Goal: Task Accomplishment & Management: Use online tool/utility

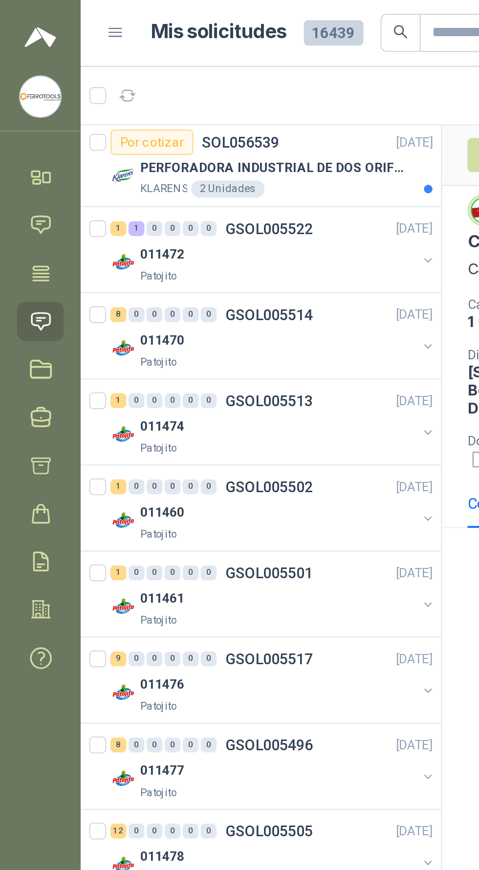
scroll to position [0, 0]
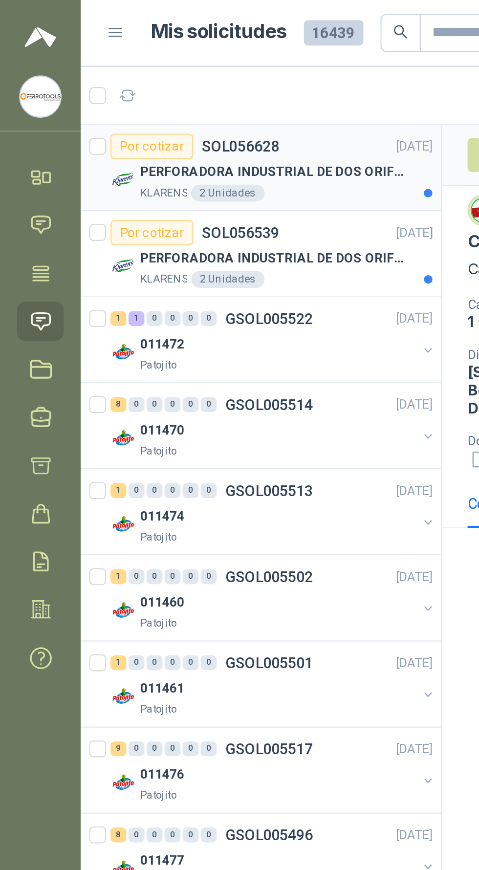
click at [165, 80] on p "PERFORADORA INDUSTRIAL DE DOS ORIFICIOS" at bounding box center [126, 79] width 122 height 9
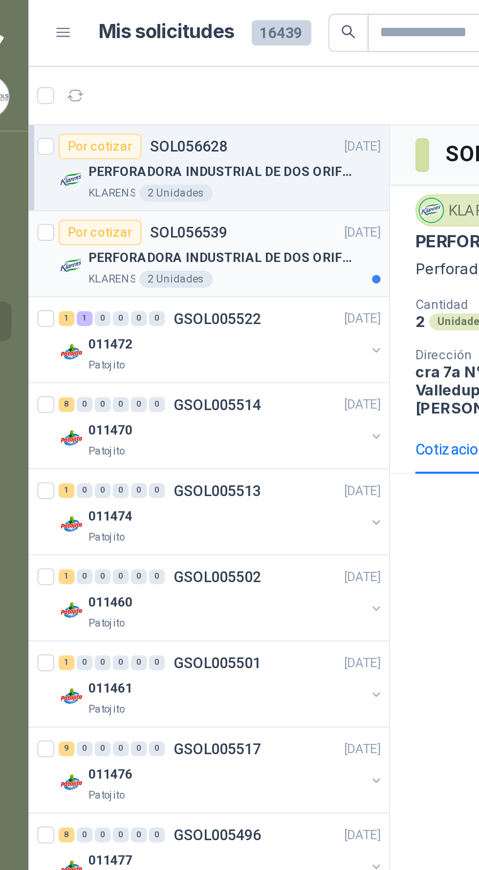
click at [152, 124] on div "PERFORADORA INDUSTRIAL DE DOS ORIFICIOS" at bounding box center [132, 119] width 134 height 12
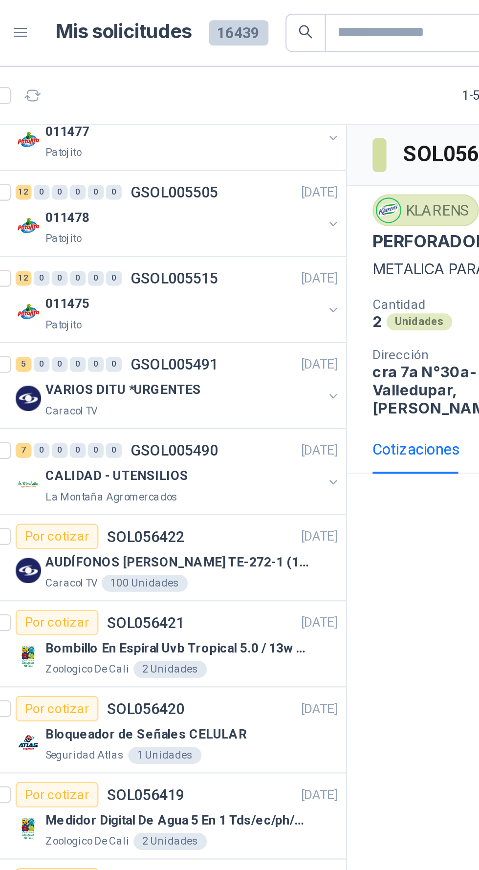
scroll to position [337, 0]
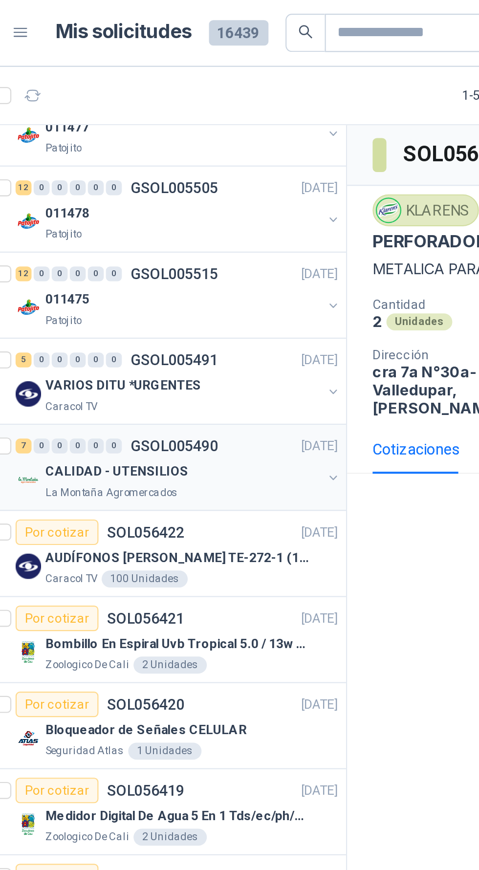
click at [160, 221] on div "CALIDAD - UTENSILIOS" at bounding box center [128, 218] width 127 height 12
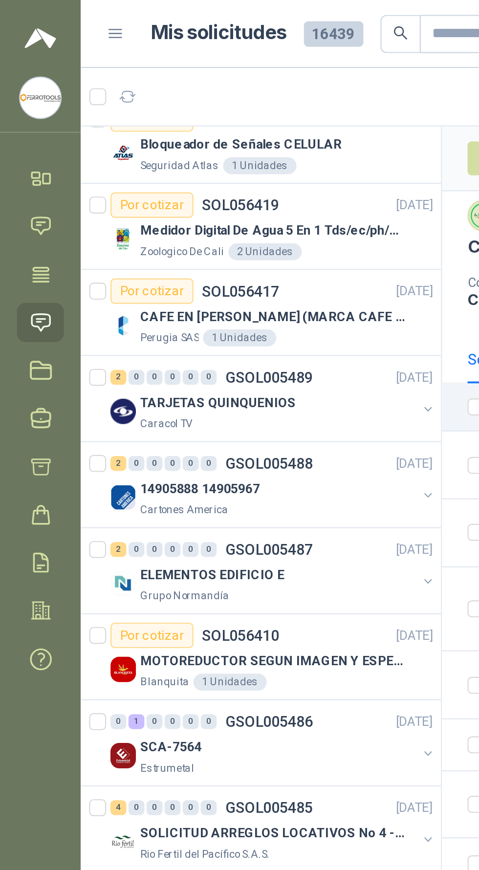
scroll to position [608, 0]
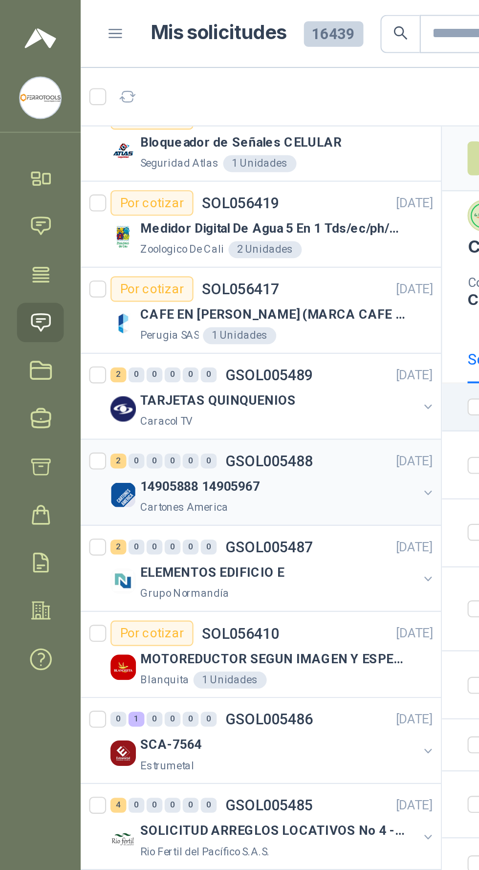
click at [173, 222] on div "14905888 14905967" at bounding box center [128, 224] width 127 height 12
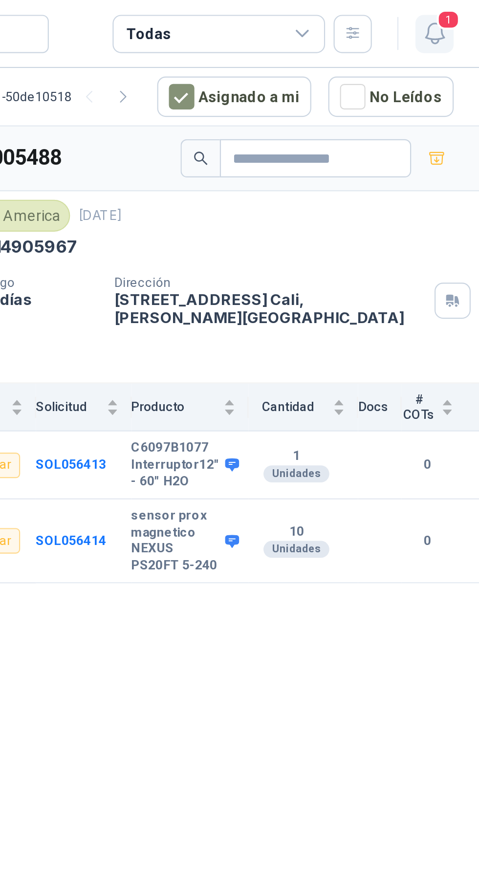
click at [464, 9] on span "1" at bounding box center [464, 8] width 11 height 9
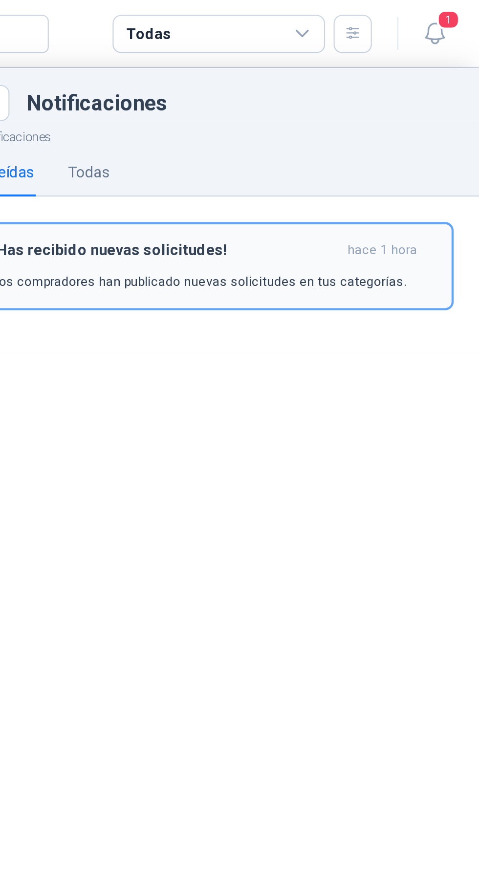
click at [391, 125] on p "Los compradores han publicado nuevas solicitudes en tus categorías." at bounding box center [350, 129] width 191 height 9
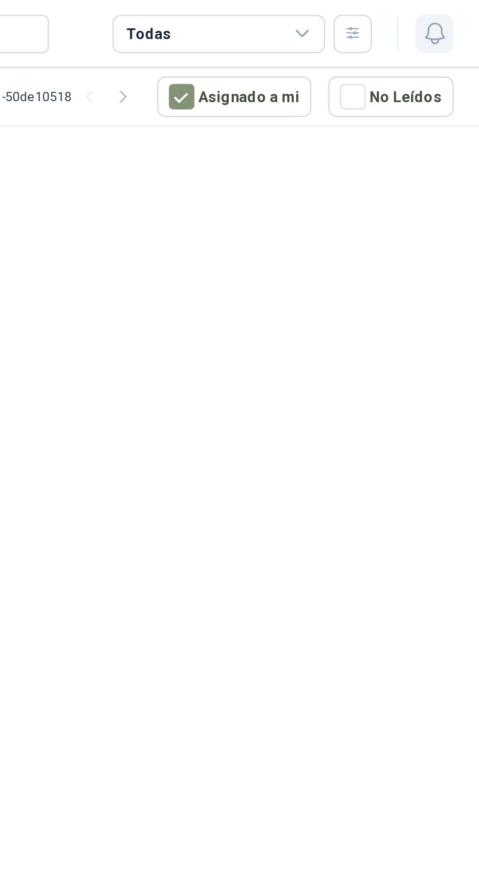
click at [463, 19] on icon "button" at bounding box center [459, 15] width 12 height 12
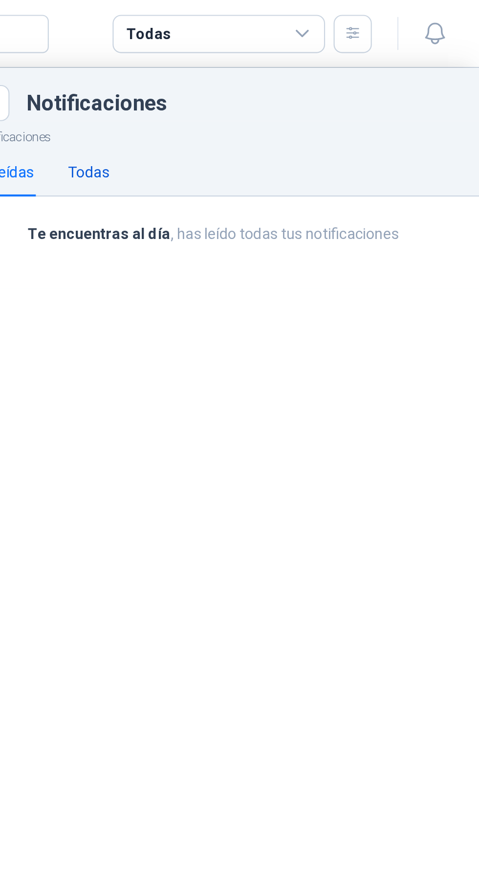
click at [308, 75] on div "Todas" at bounding box center [299, 79] width 19 height 11
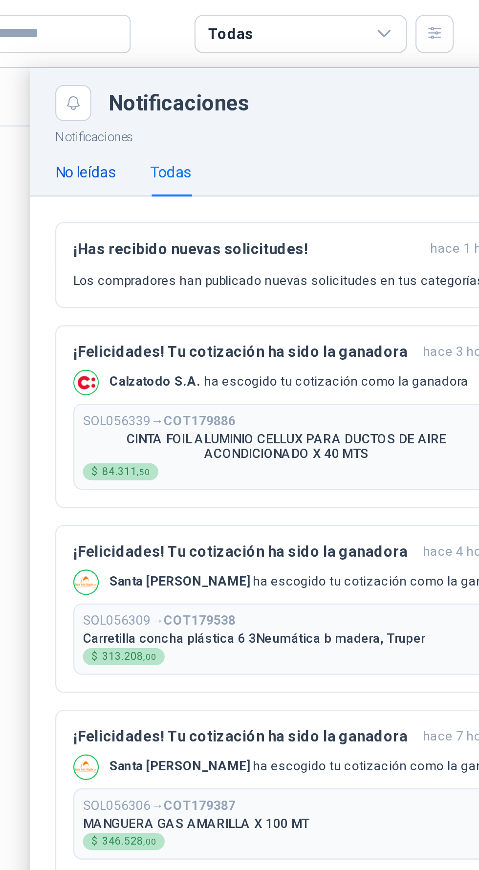
click at [264, 79] on div "No leídas" at bounding box center [260, 79] width 28 height 11
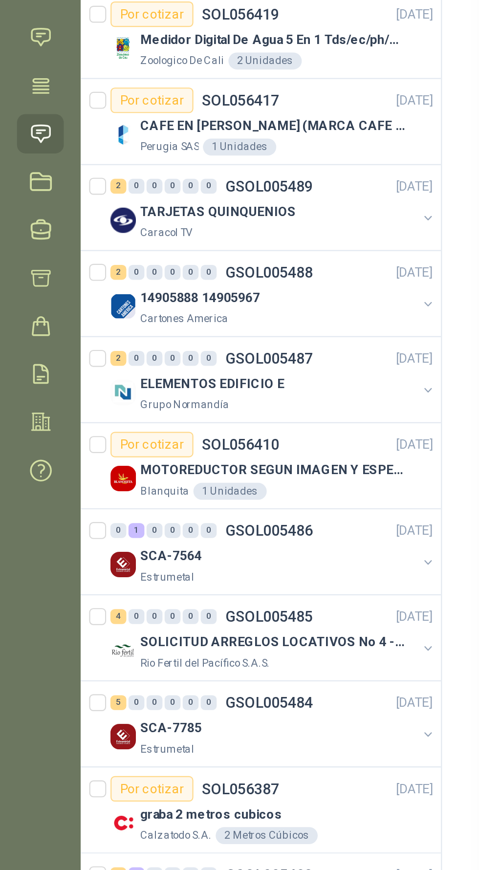
click at [150, 345] on div at bounding box center [258, 450] width 442 height 839
click at [124, 348] on div "Estrumetal" at bounding box center [128, 352] width 127 height 8
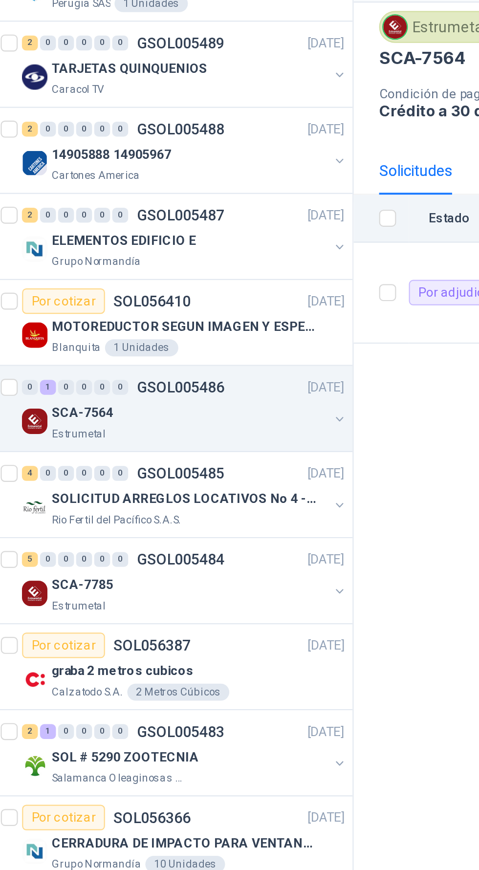
scroll to position [674, 0]
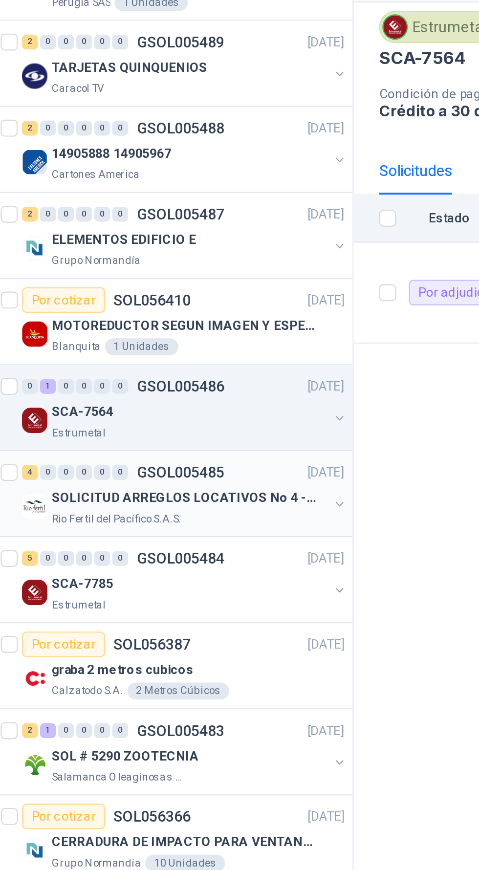
click at [157, 315] on p "SOLICITUD ARREGLOS LOCATIVOS No 4 - PICHINDE" at bounding box center [126, 315] width 122 height 9
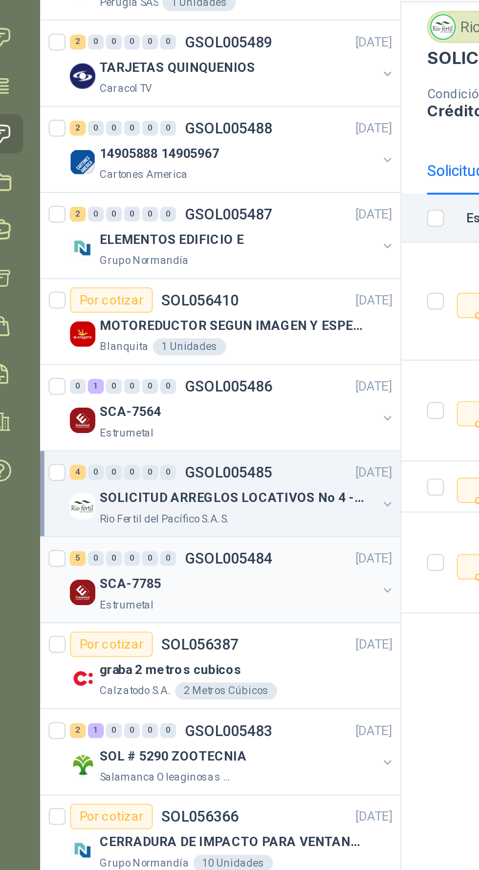
click at [169, 361] on div "Estrumetal" at bounding box center [128, 365] width 127 height 8
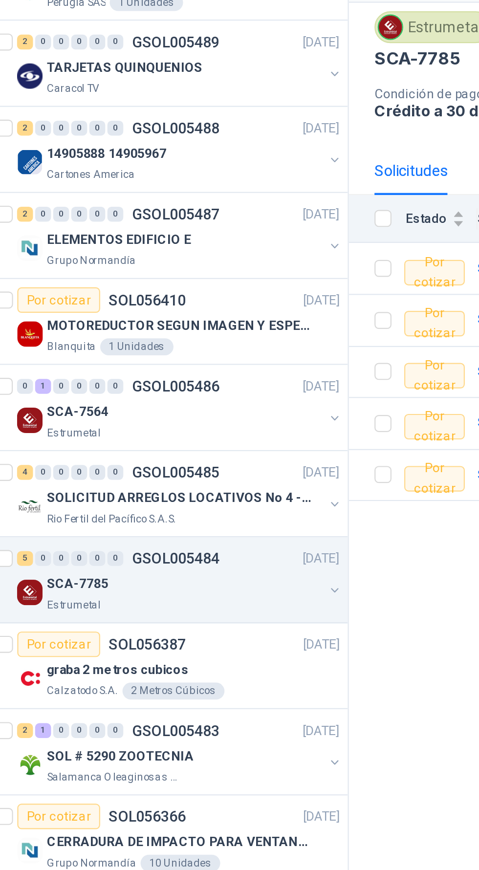
scroll to position [674, 0]
click at [166, 389] on div "graba 2 metros cubicos" at bounding box center [132, 395] width 134 height 12
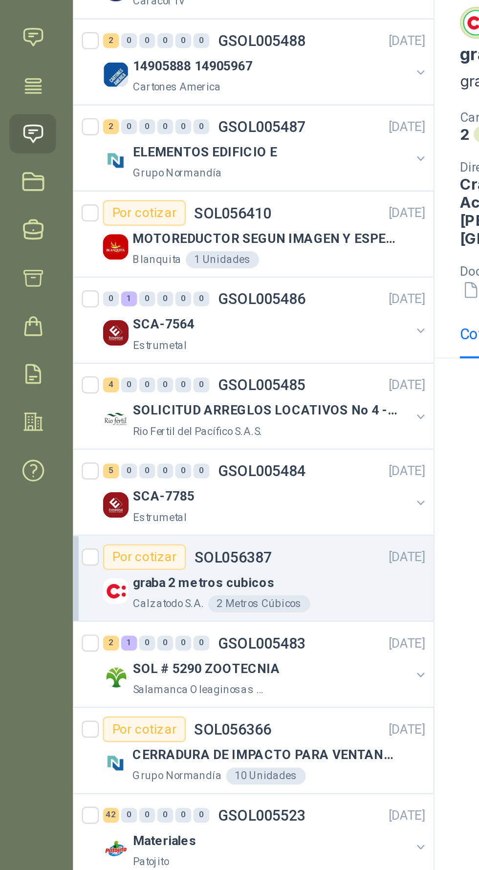
scroll to position [715, 0]
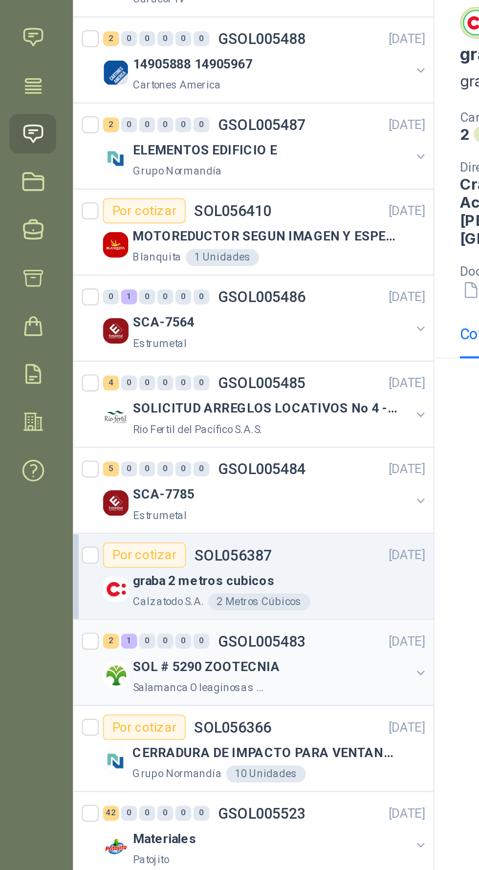
click at [154, 391] on div "SOL # 5290 ZOOTECNIA" at bounding box center [128, 394] width 127 height 12
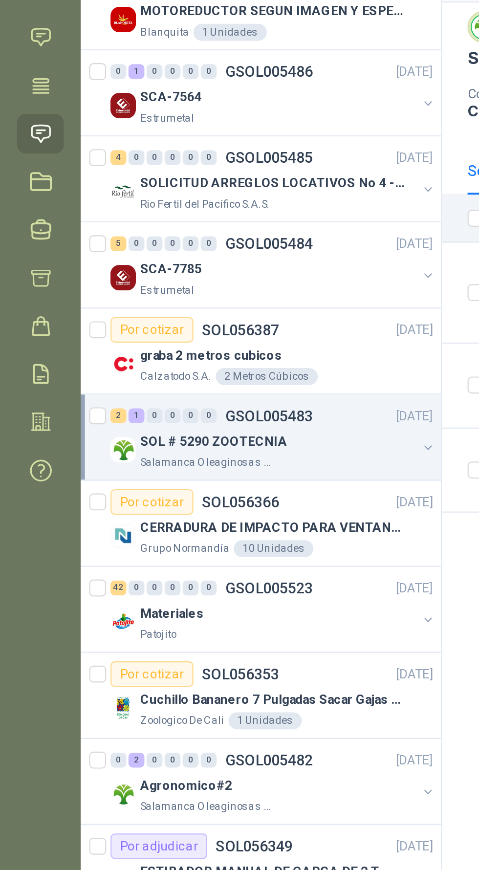
scroll to position [820, 0]
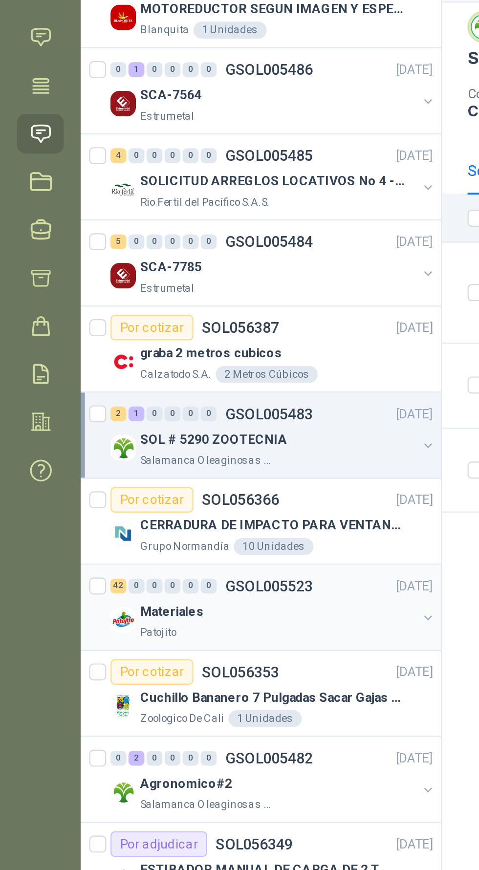
click at [166, 374] on div "Patojito" at bounding box center [128, 378] width 127 height 8
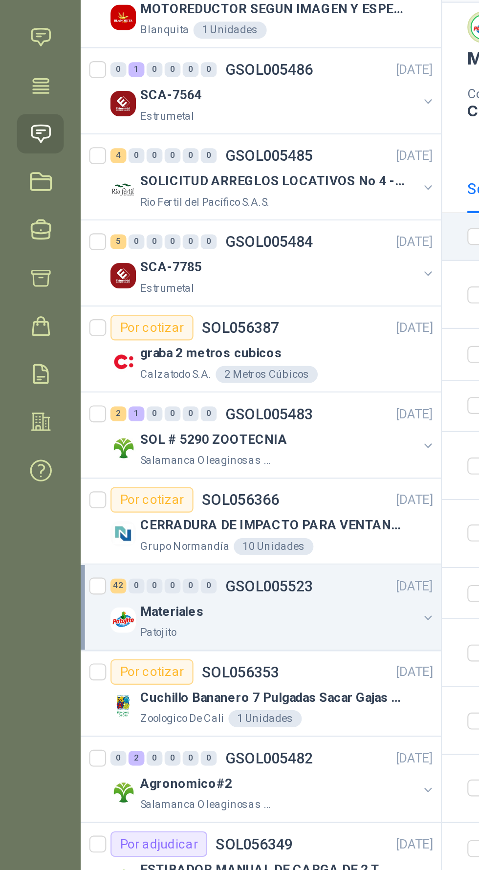
scroll to position [820, 0]
click at [156, 442] on div "Agronomico#2" at bounding box center [128, 447] width 127 height 12
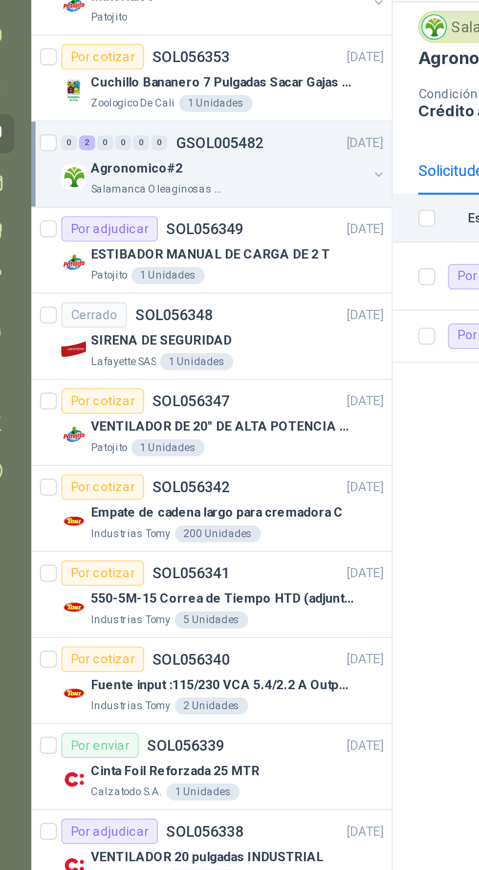
scroll to position [1110, 0]
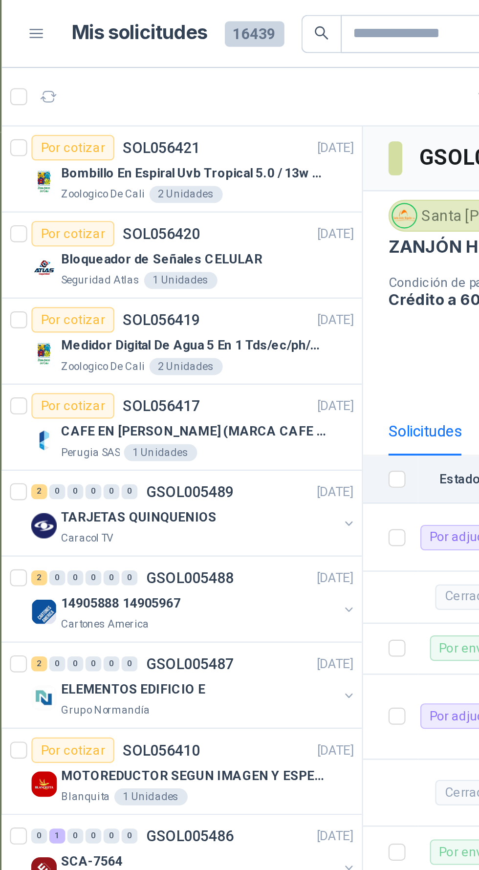
scroll to position [533, 0]
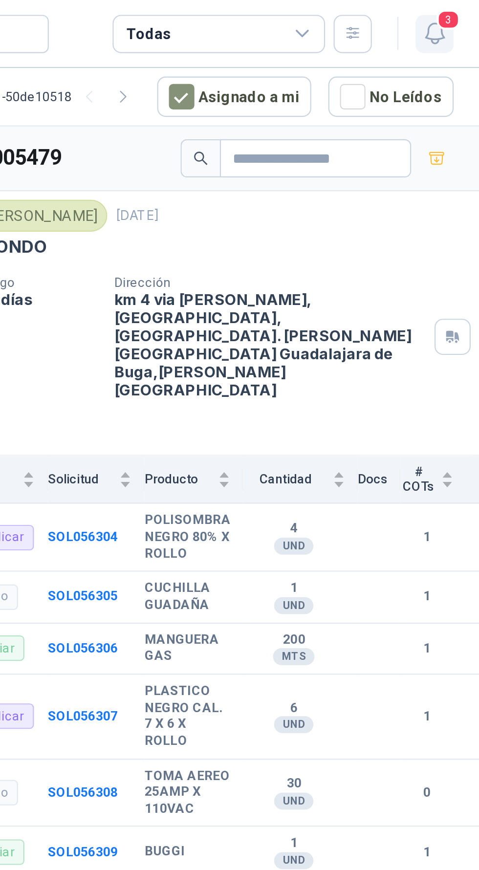
click at [464, 9] on span "3" at bounding box center [464, 8] width 11 height 9
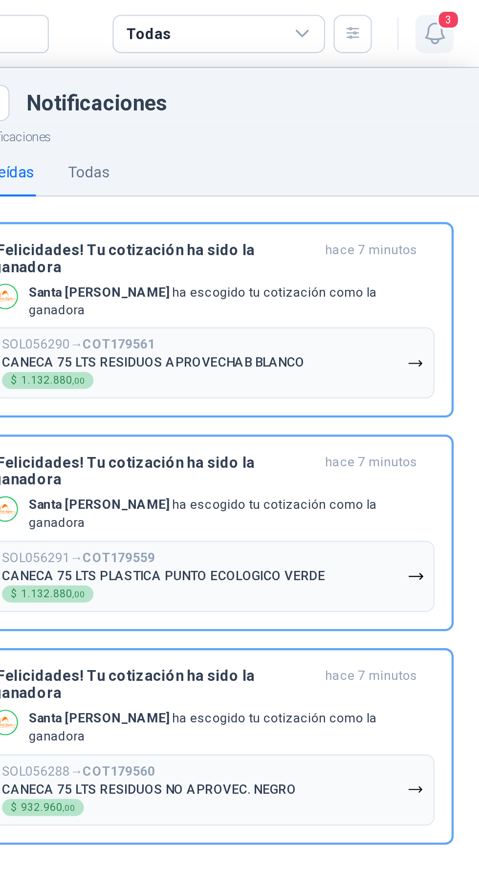
click at [464, 9] on span "3" at bounding box center [464, 8] width 11 height 9
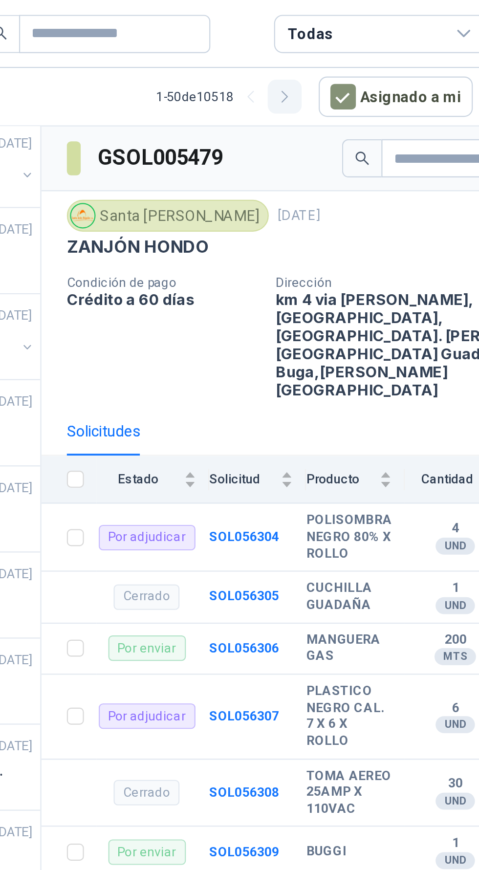
click at [320, 43] on icon "button" at bounding box center [315, 45] width 8 height 8
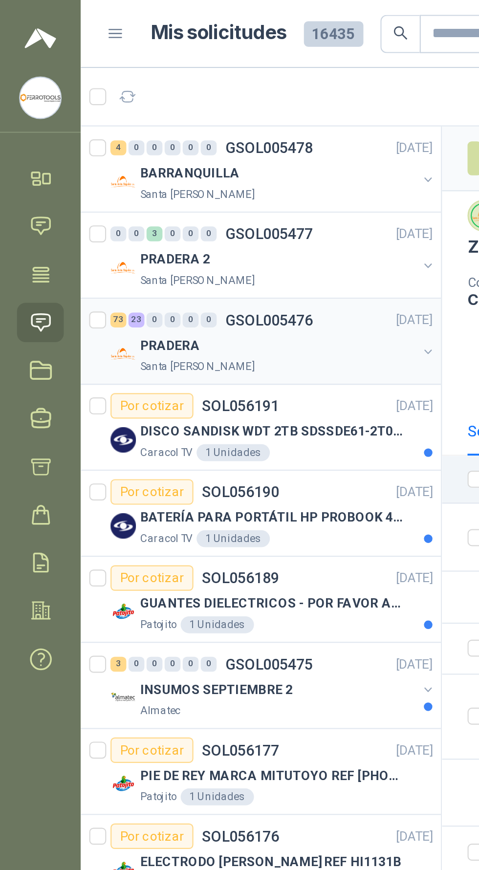
click at [147, 159] on div "PRADERA" at bounding box center [128, 159] width 127 height 12
click at [142, 77] on div "BARRANQUILLA" at bounding box center [128, 80] width 127 height 12
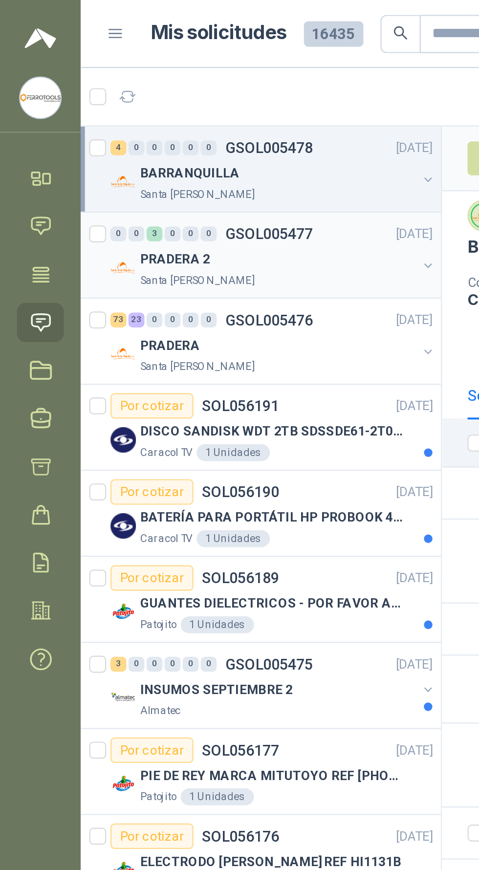
click at [158, 123] on div "PRADERA 2" at bounding box center [128, 119] width 127 height 12
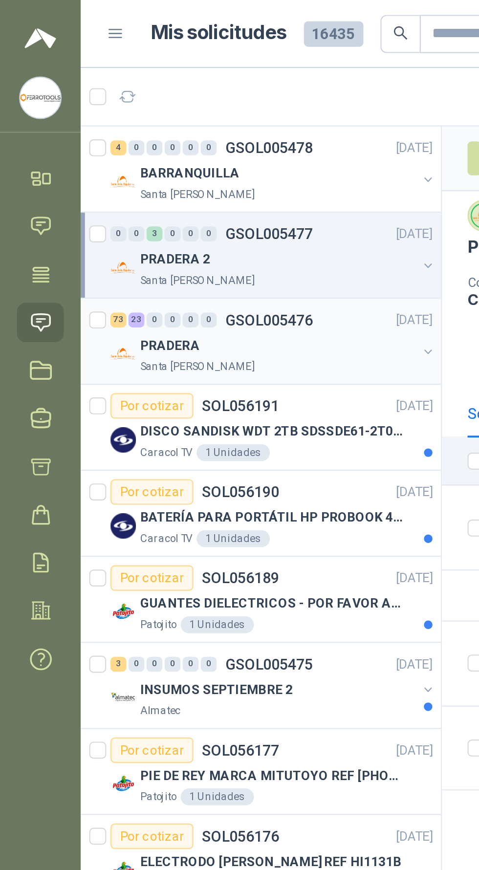
click at [152, 158] on div "PRADERA" at bounding box center [128, 159] width 127 height 12
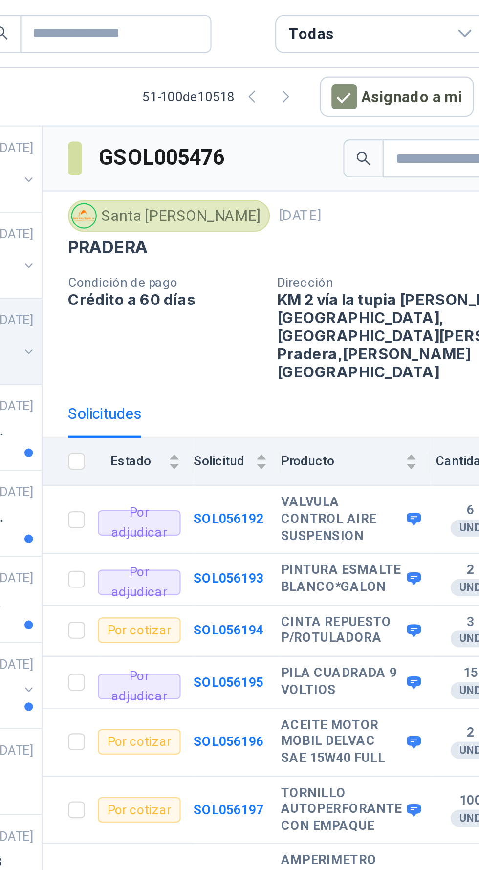
click at [332, 302] on td "PILA CUADRADA 9 VOLTIOS" at bounding box center [347, 314] width 69 height 24
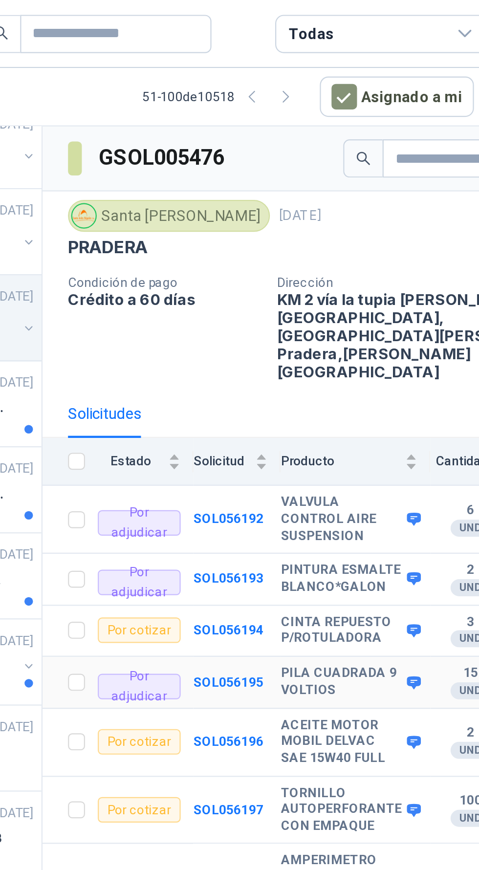
scroll to position [10, 0]
click at [288, 235] on b "SOL056192" at bounding box center [289, 238] width 32 height 7
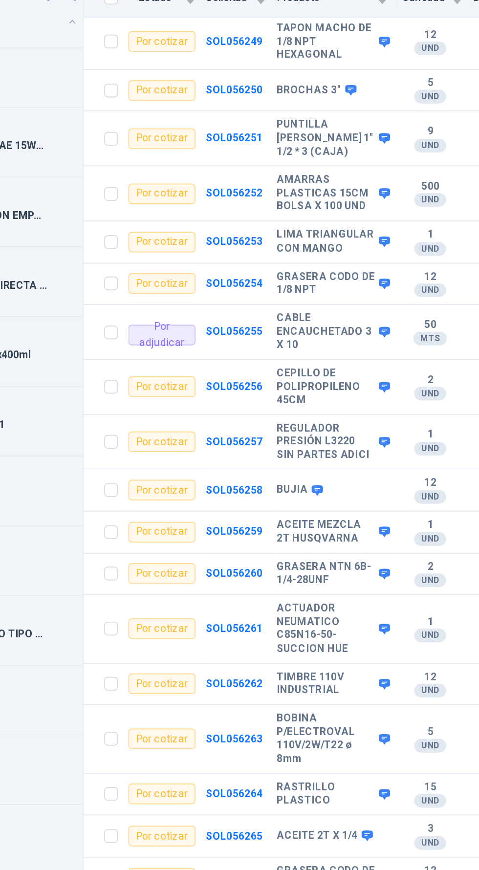
scroll to position [1738, 0]
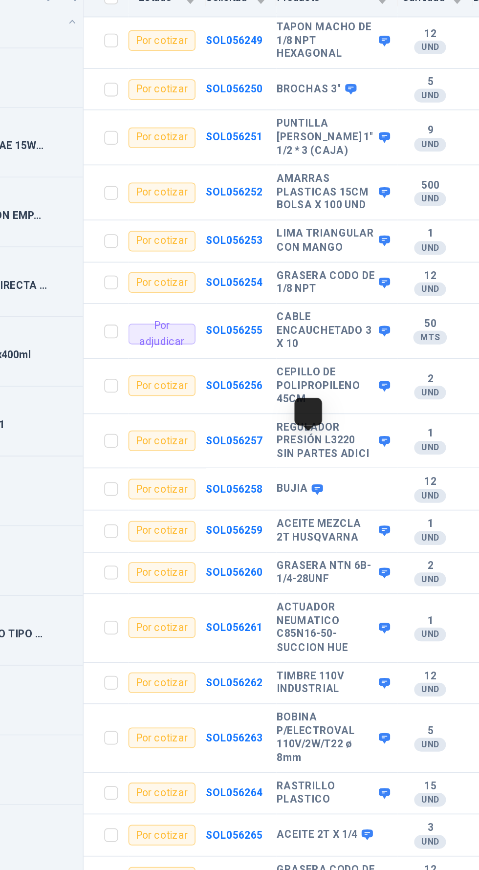
click at [333, 345] on icon at bounding box center [336, 348] width 6 height 6
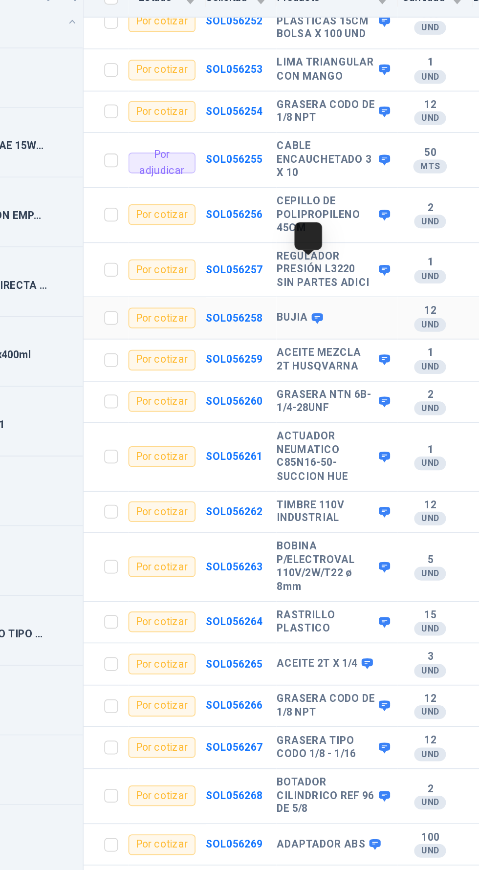
scroll to position [1833, 0]
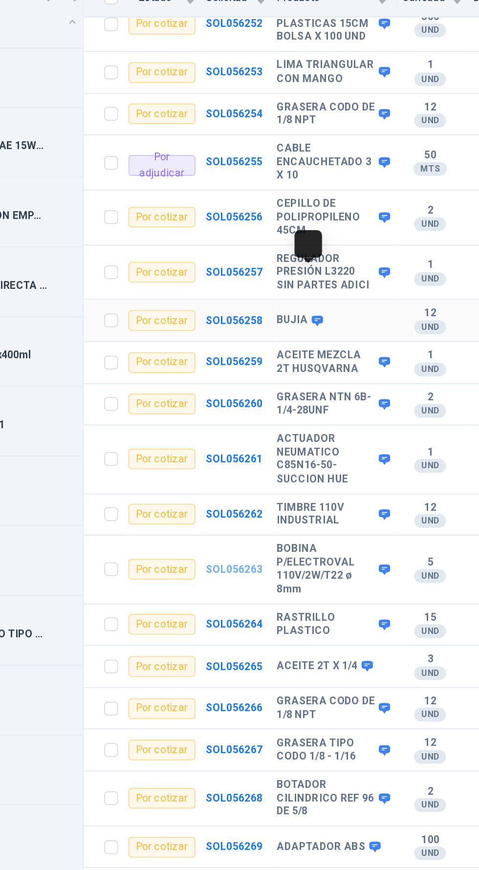
click at [297, 390] on b "SOL056263" at bounding box center [289, 393] width 32 height 7
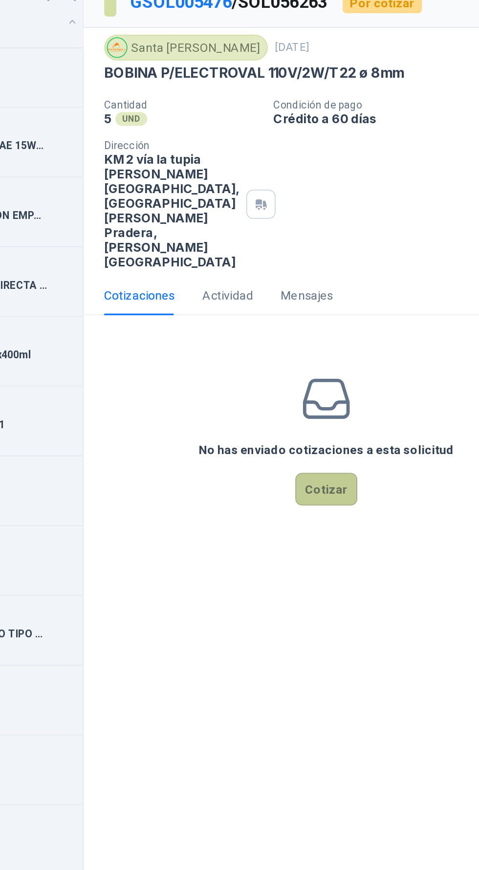
click at [343, 339] on button "Cotizar" at bounding box center [340, 348] width 35 height 19
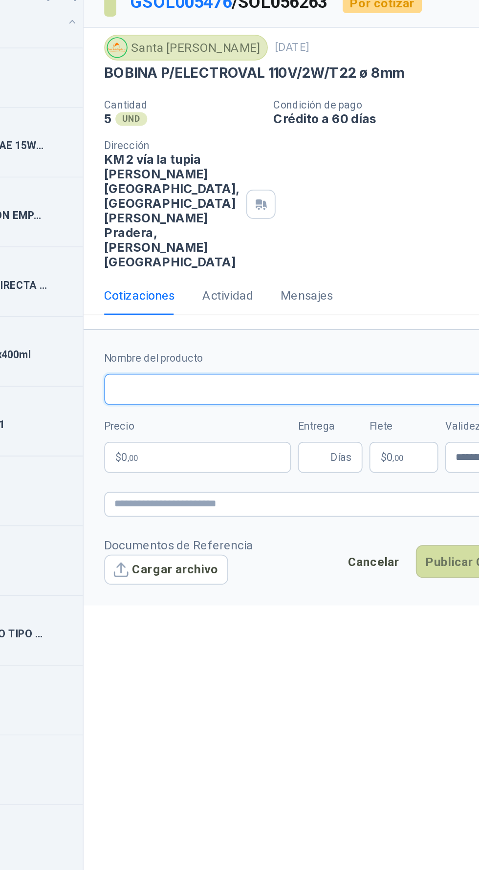
click at [355, 282] on input "Nombre del producto" at bounding box center [341, 291] width 252 height 18
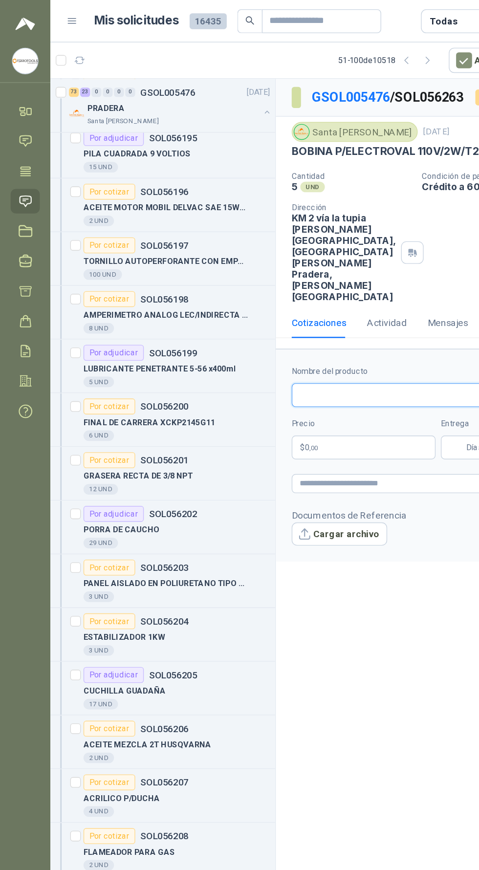
scroll to position [2, 0]
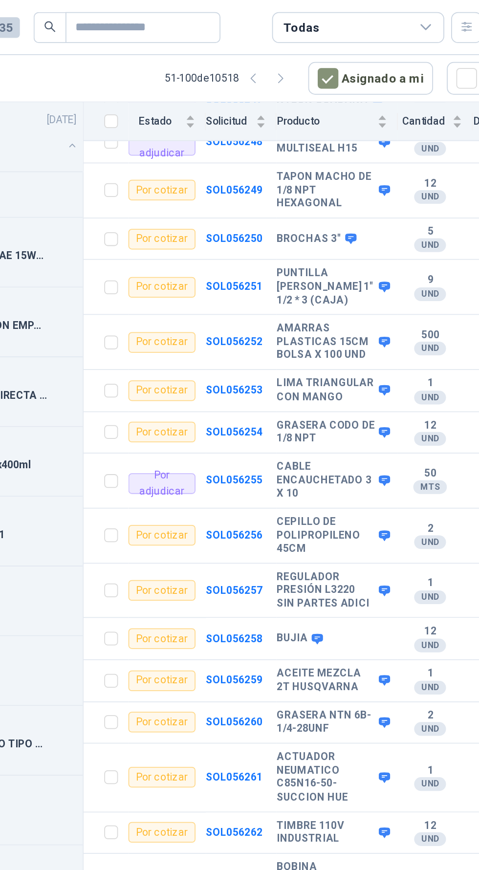
scroll to position [1724, 0]
click at [290, 469] on b "SOL056262" at bounding box center [289, 472] width 32 height 7
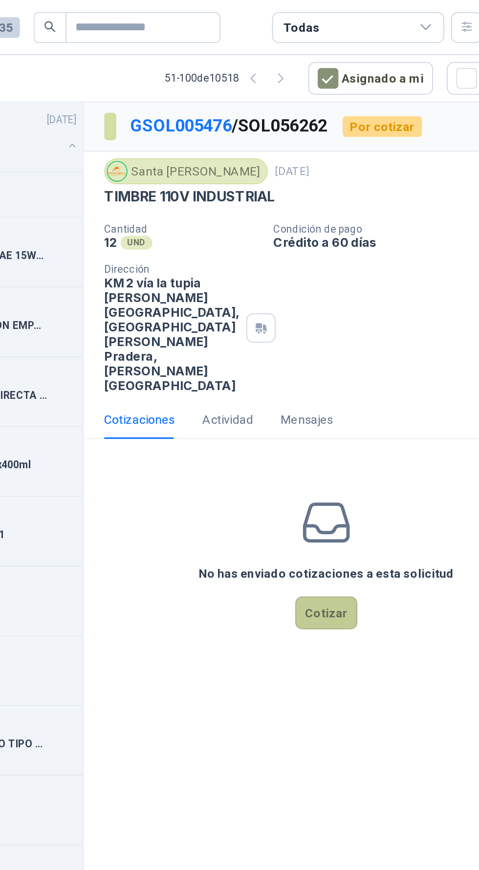
click at [347, 339] on button "Cotizar" at bounding box center [340, 348] width 35 height 19
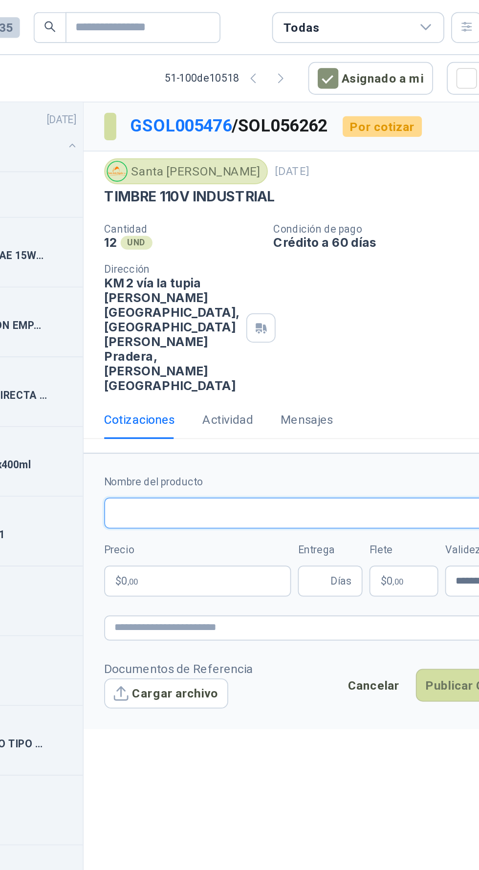
click at [311, 282] on input "Nombre del producto" at bounding box center [341, 291] width 252 height 18
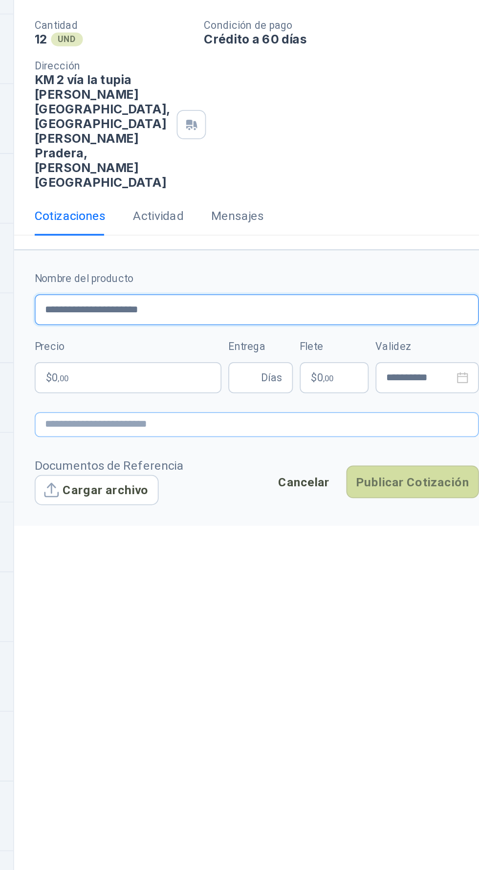
type input "**********"
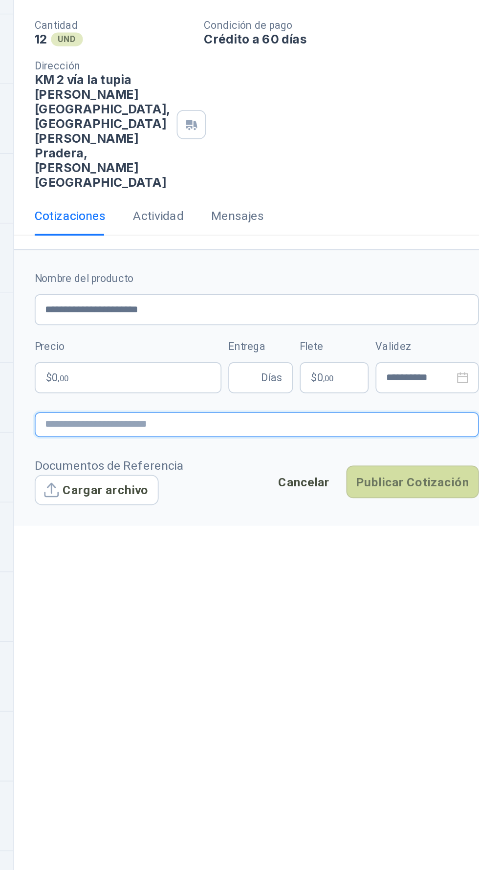
click at [304, 349] on textarea at bounding box center [341, 356] width 252 height 14
paste textarea "**********"
type textarea "**********"
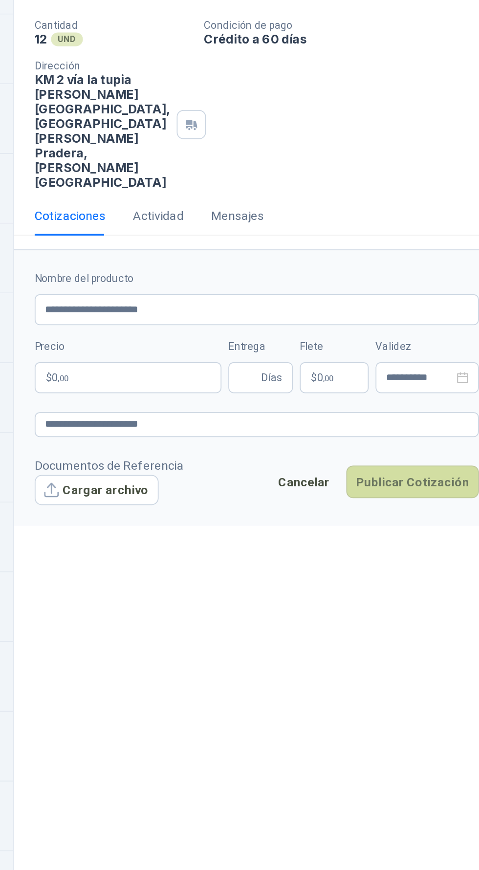
click at [265, 276] on div "**********" at bounding box center [341, 303] width 252 height 69
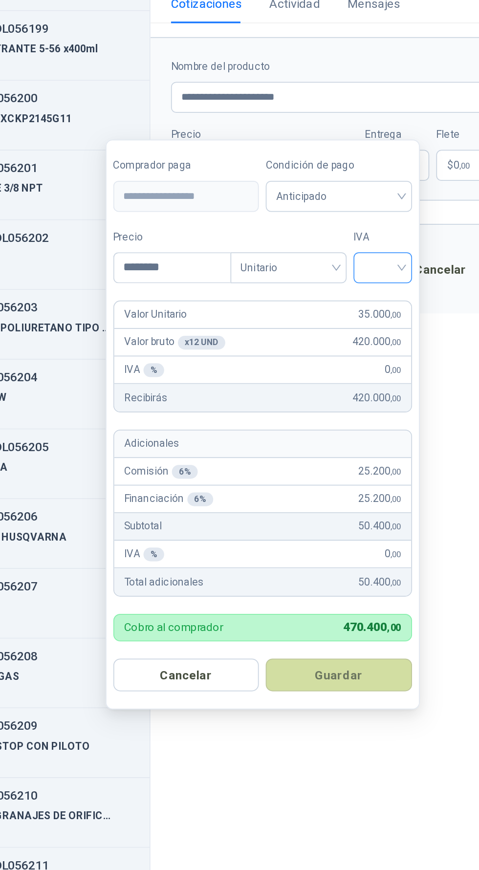
type input "********"
click at [344, 386] on input "search" at bounding box center [335, 387] width 22 height 15
click at [339, 410] on div "19%" at bounding box center [337, 408] width 18 height 11
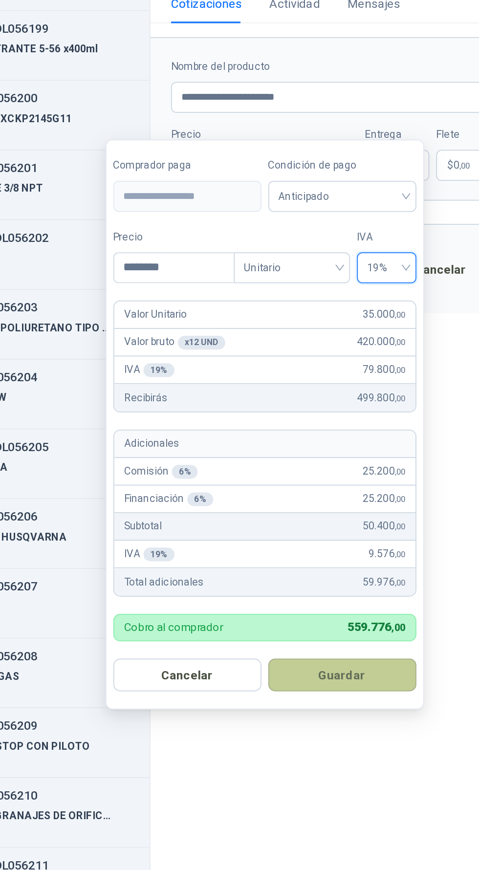
click at [328, 616] on button "Guardar" at bounding box center [312, 619] width 84 height 19
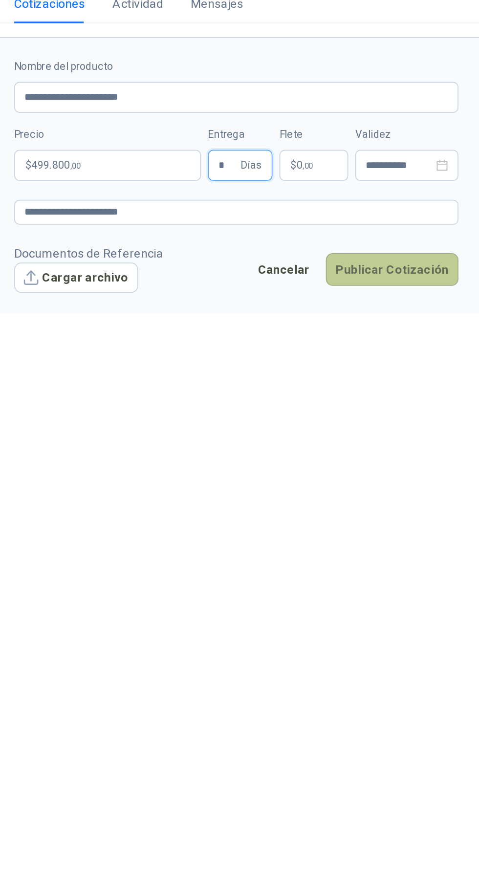
type input "*"
click at [439, 380] on button "Publicar Cotización" at bounding box center [429, 389] width 75 height 19
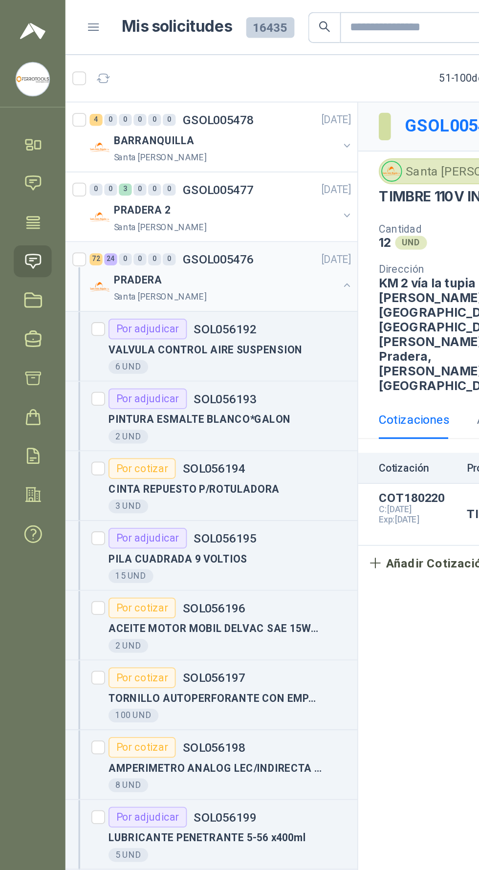
click at [151, 158] on div "PRADERA" at bounding box center [128, 159] width 127 height 12
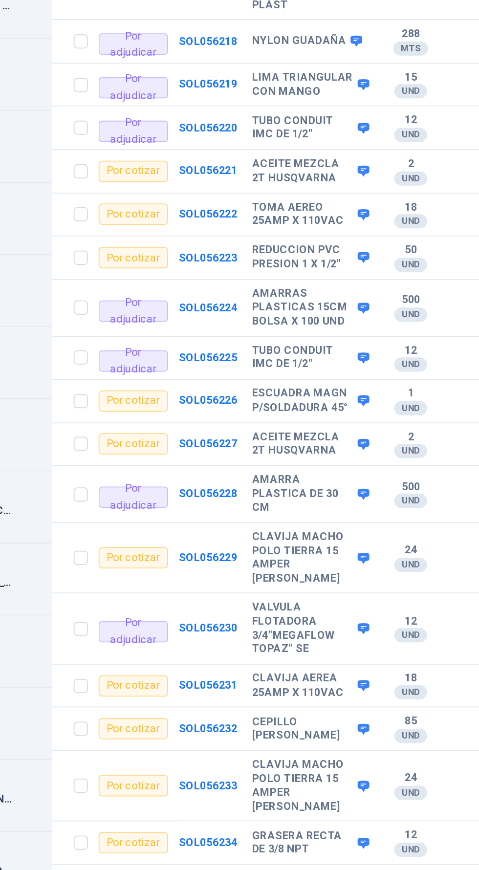
scroll to position [837, 0]
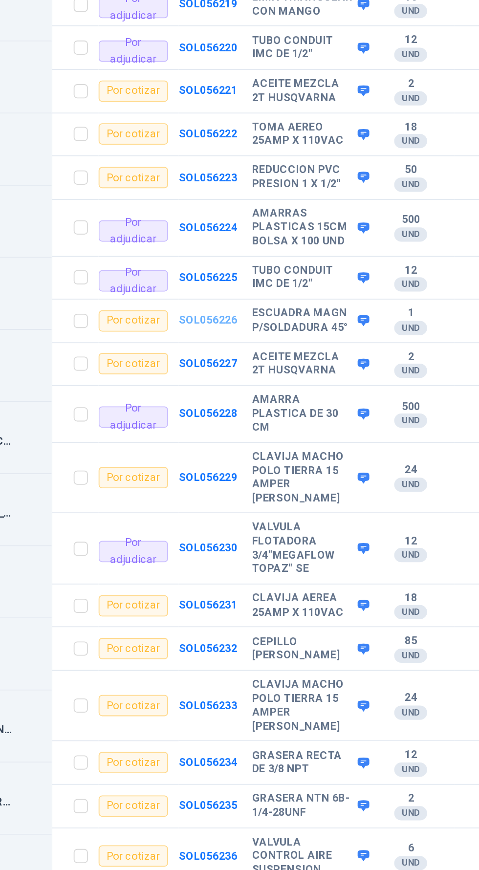
click at [288, 336] on b "SOL056226" at bounding box center [289, 339] width 32 height 7
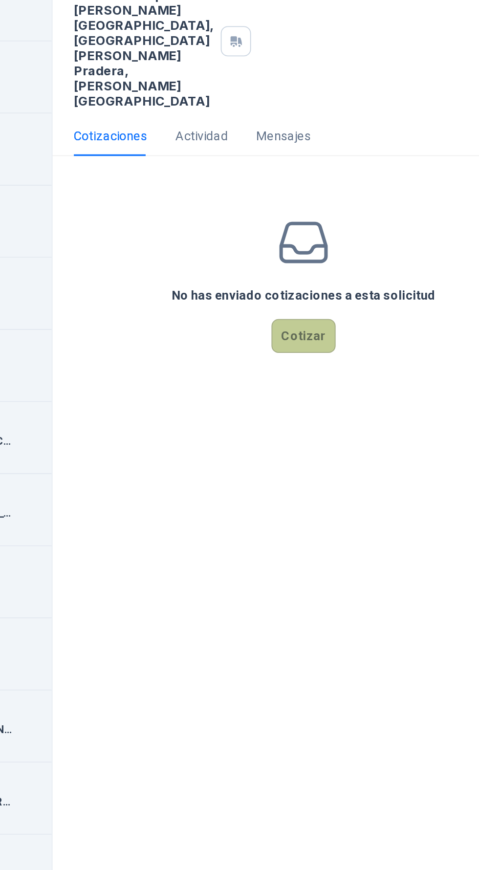
click at [348, 339] on button "Cotizar" at bounding box center [340, 348] width 35 height 19
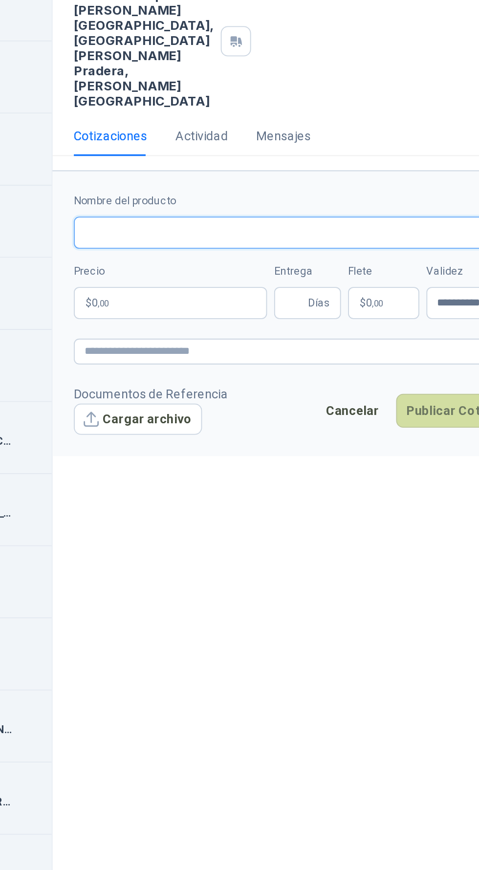
click at [323, 282] on input "Nombre del producto" at bounding box center [341, 291] width 252 height 18
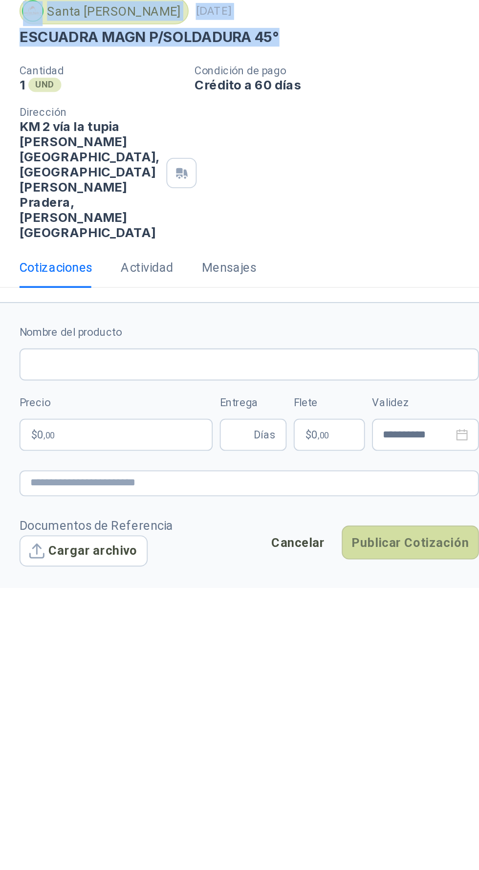
click at [436, 118] on div "Santa [PERSON_NAME] [DATE] ESCUADRA MAGN P/SOLDADURA 45°" at bounding box center [341, 104] width 252 height 29
copy p "ESCUADRA MAGN P/SOLDADURA 45°"
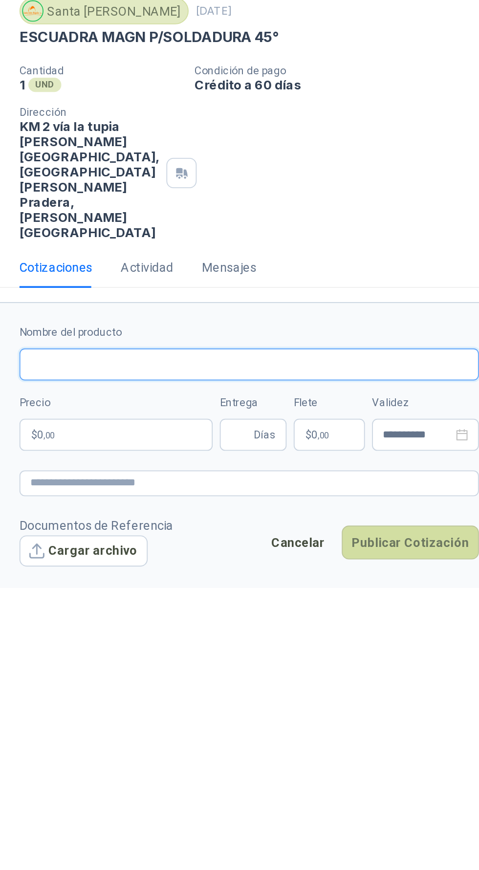
click at [387, 282] on input "Nombre del producto" at bounding box center [341, 291] width 252 height 18
click at [393, 282] on input "**********" at bounding box center [341, 291] width 252 height 18
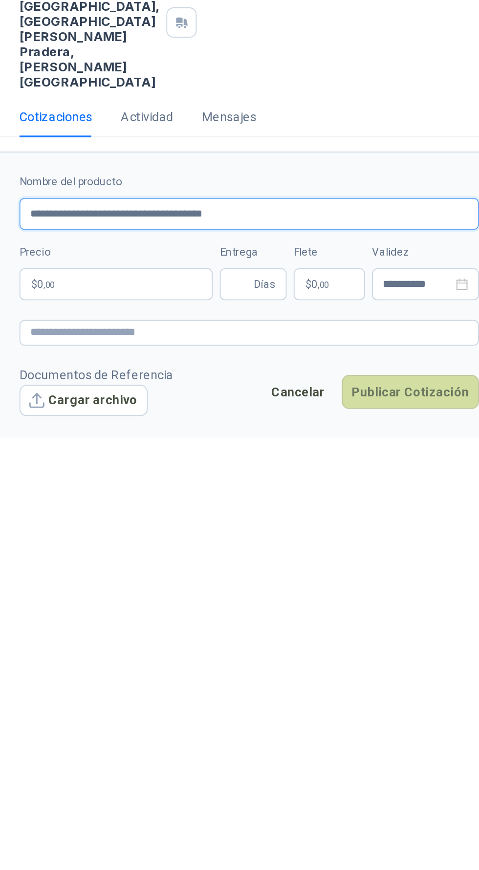
click at [456, 282] on input "**********" at bounding box center [341, 291] width 252 height 18
click at [457, 282] on input "**********" at bounding box center [341, 291] width 252 height 18
click at [416, 282] on input "**********" at bounding box center [341, 291] width 252 height 18
type input "**********"
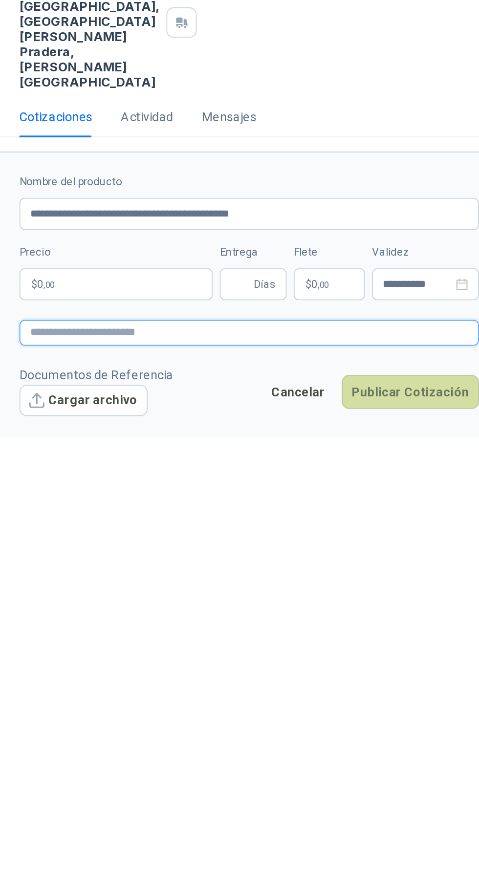
click at [367, 349] on textarea at bounding box center [341, 356] width 252 height 14
type textarea "**********"
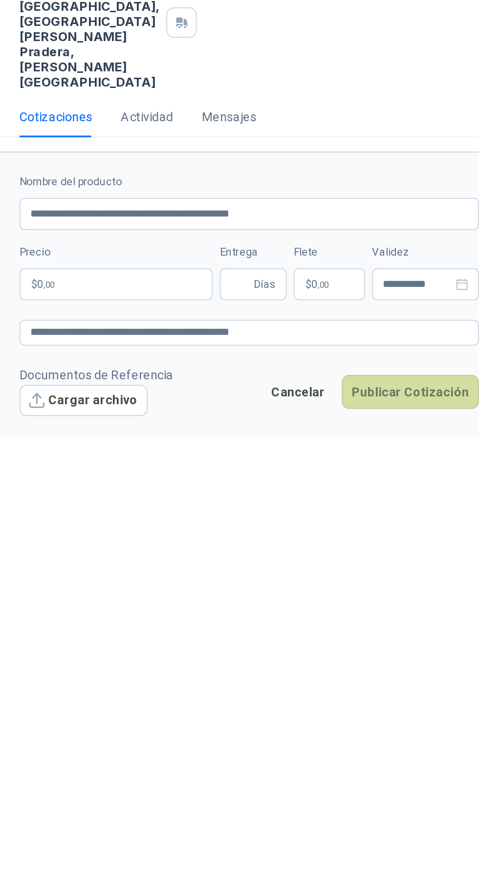
click at [277, 321] on p "$ 0 ,00" at bounding box center [268, 330] width 106 height 18
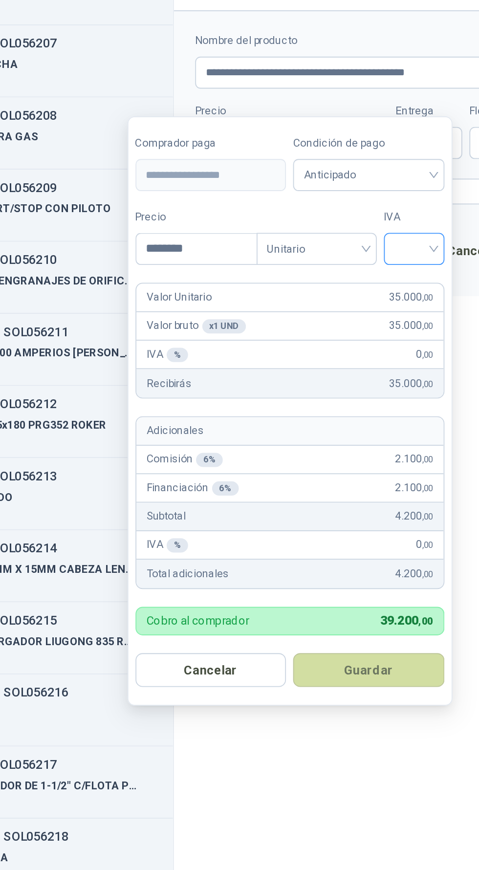
type input "********"
click at [345, 388] on input "search" at bounding box center [335, 387] width 22 height 15
click at [343, 409] on div "19%" at bounding box center [337, 408] width 18 height 11
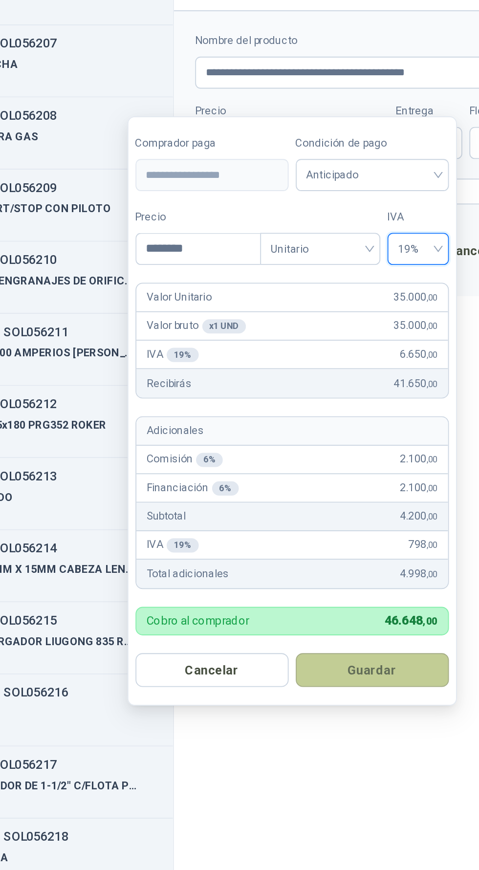
click at [339, 613] on button "Guardar" at bounding box center [312, 619] width 84 height 19
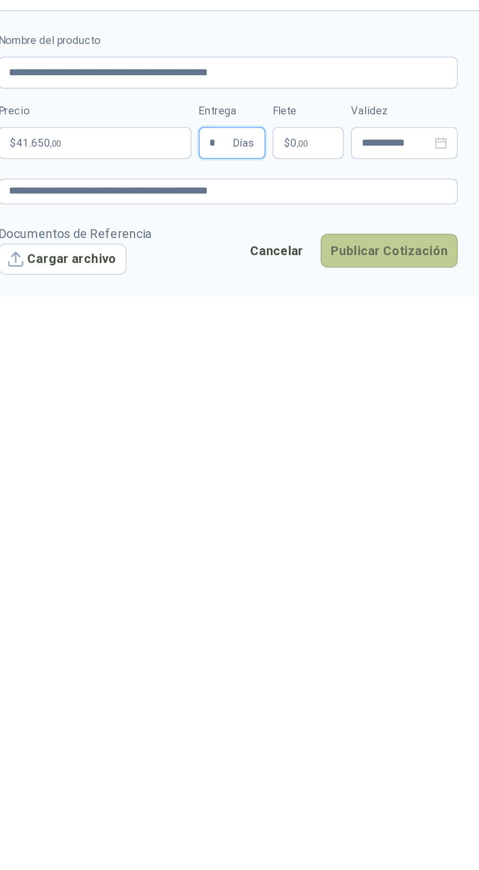
type input "*"
click at [448, 380] on button "Publicar Cotización" at bounding box center [429, 389] width 75 height 19
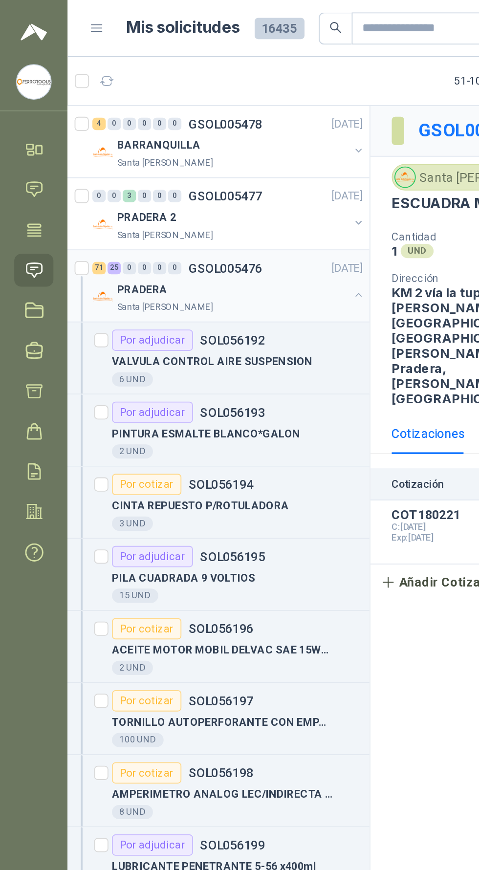
click at [155, 165] on div "Santa [PERSON_NAME]" at bounding box center [128, 169] width 127 height 8
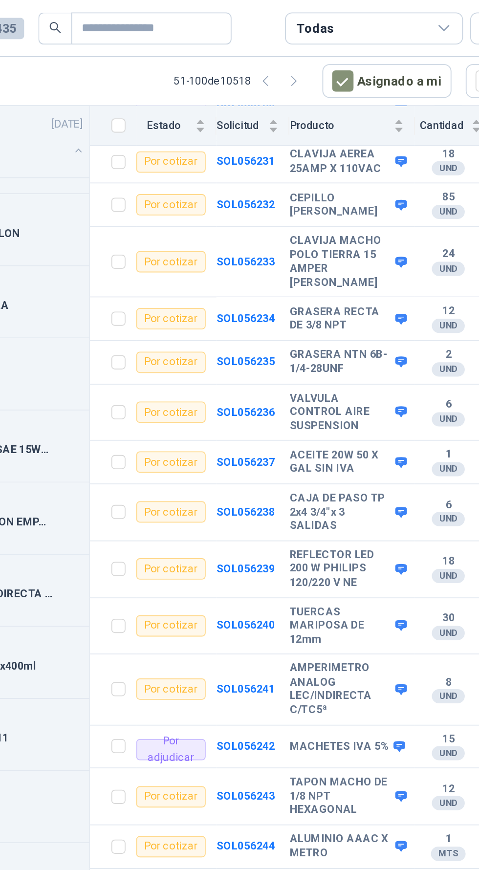
scroll to position [1246, 0]
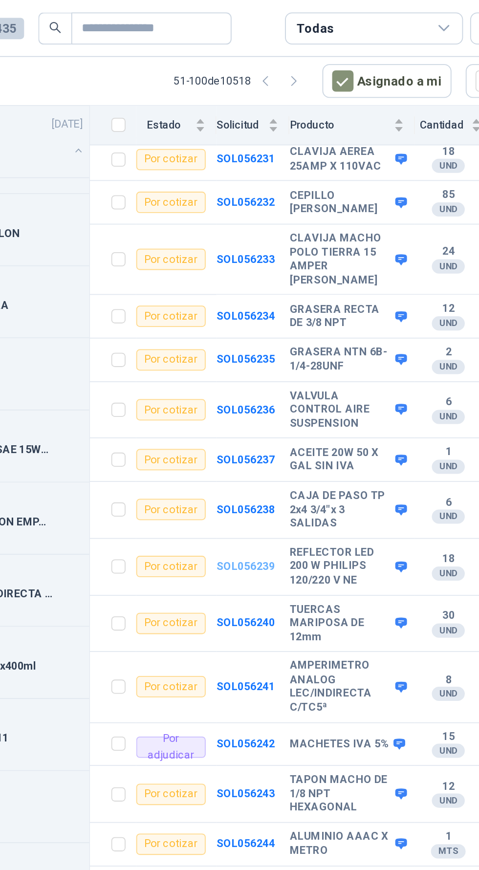
click at [290, 307] on b "SOL056239" at bounding box center [289, 310] width 32 height 7
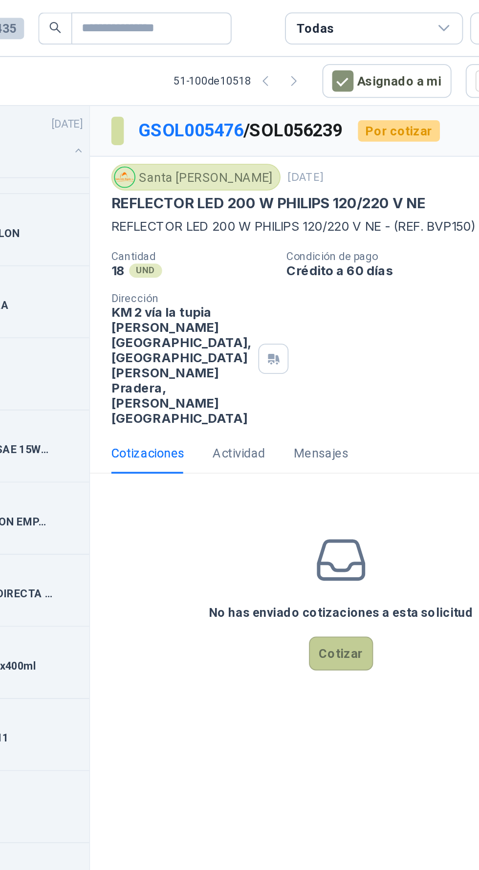
click at [343, 349] on button "Cotizar" at bounding box center [340, 358] width 35 height 19
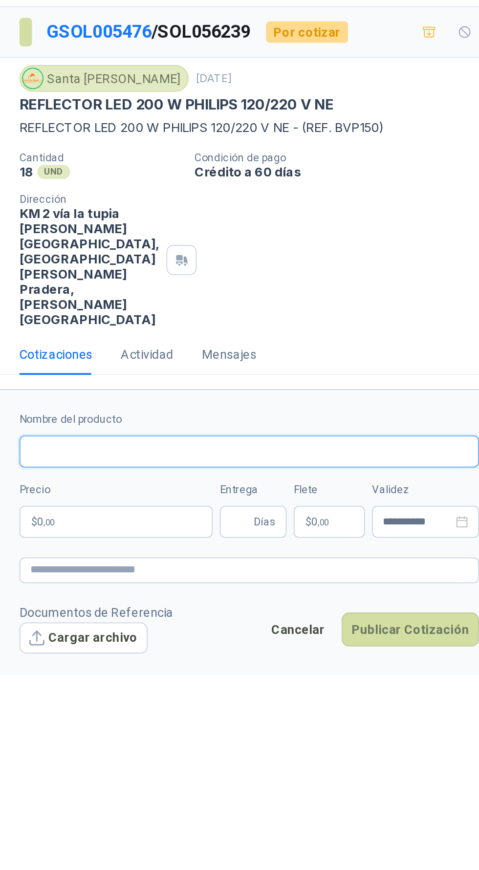
click at [434, 293] on input "Nombre del producto" at bounding box center [341, 302] width 252 height 18
click at [407, 293] on input "**********" at bounding box center [341, 302] width 252 height 18
click at [410, 293] on input "**********" at bounding box center [341, 302] width 252 height 18
click at [420, 293] on input "**********" at bounding box center [341, 302] width 252 height 18
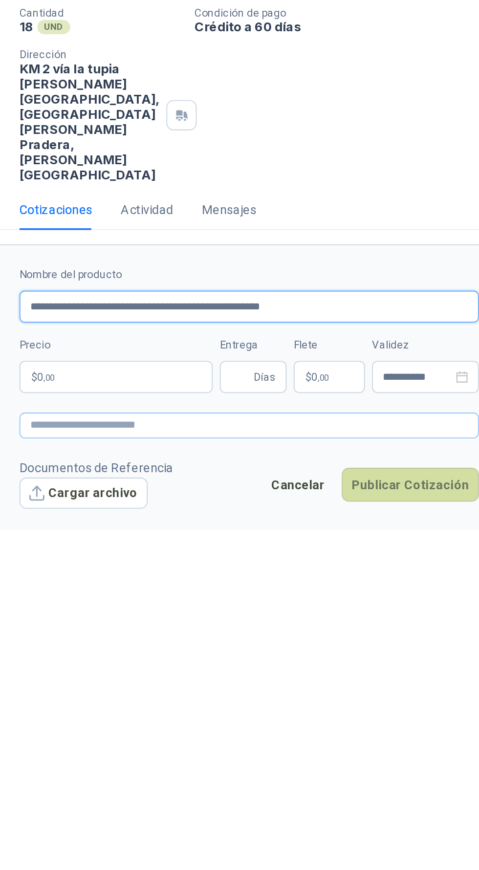
type input "**********"
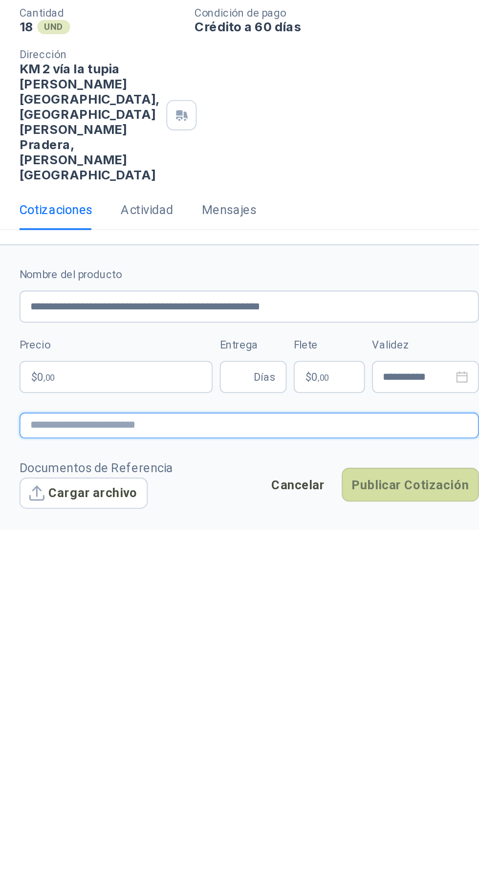
click at [242, 360] on textarea at bounding box center [341, 367] width 252 height 14
type textarea "**********"
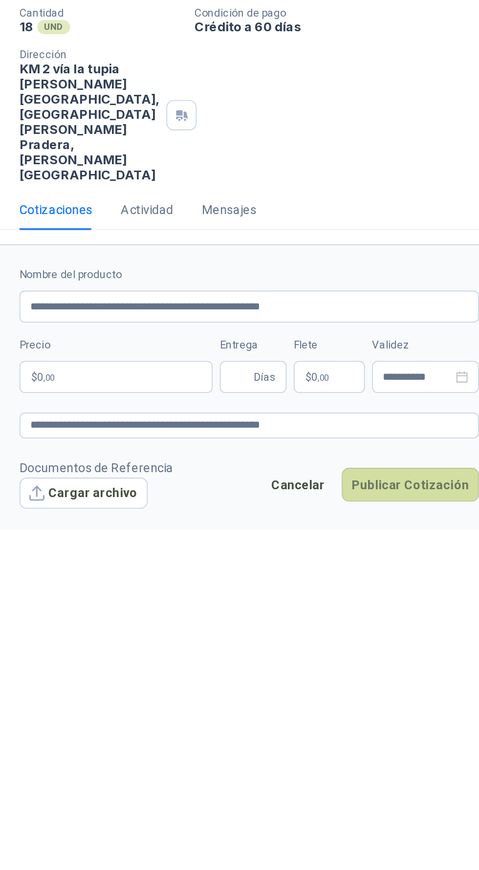
click at [274, 332] on p "$ 0 ,00" at bounding box center [268, 341] width 106 height 18
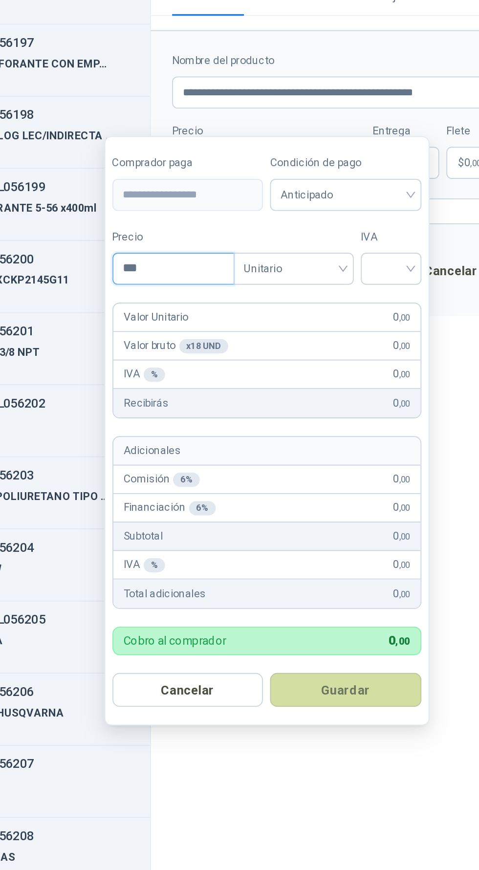
click at [226, 400] on input "***" at bounding box center [216, 398] width 66 height 17
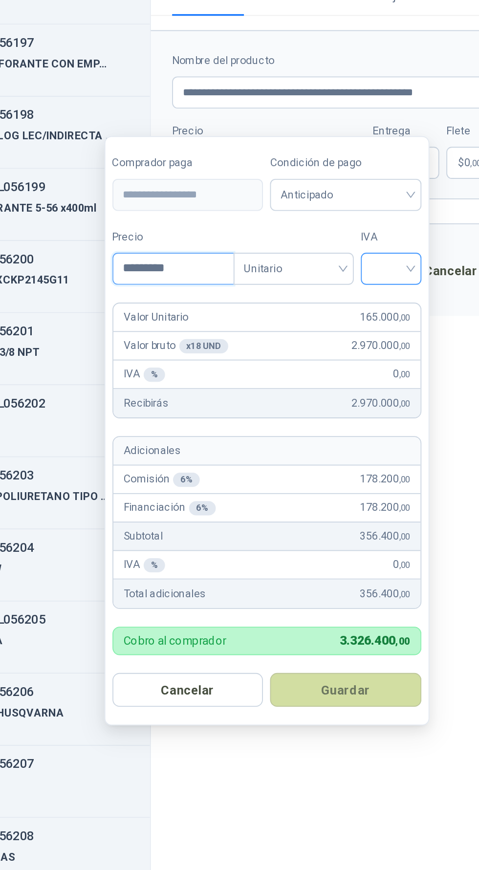
type input "*********"
click at [345, 397] on input "search" at bounding box center [335, 397] width 22 height 15
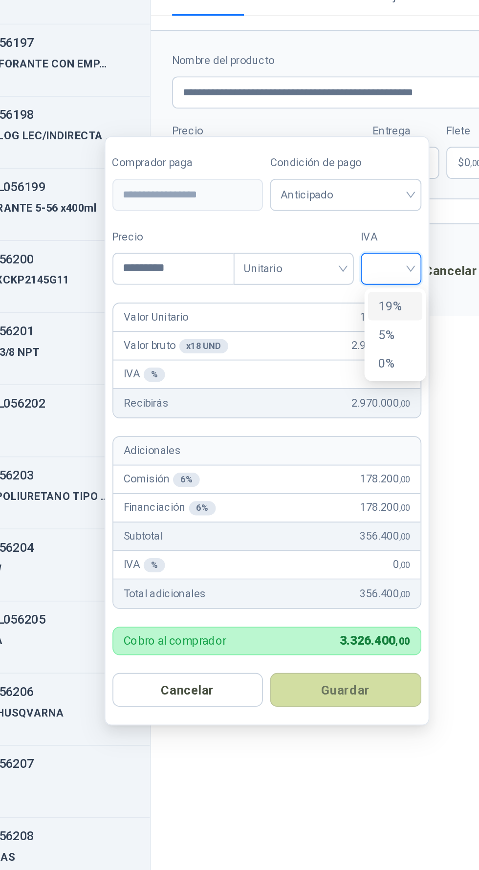
click at [340, 418] on div "19%" at bounding box center [337, 419] width 18 height 11
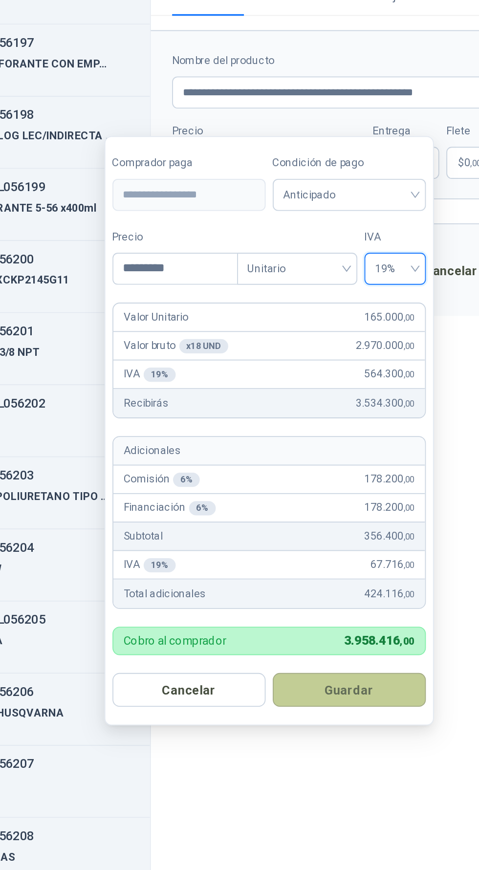
click at [334, 630] on button "Guardar" at bounding box center [312, 630] width 84 height 19
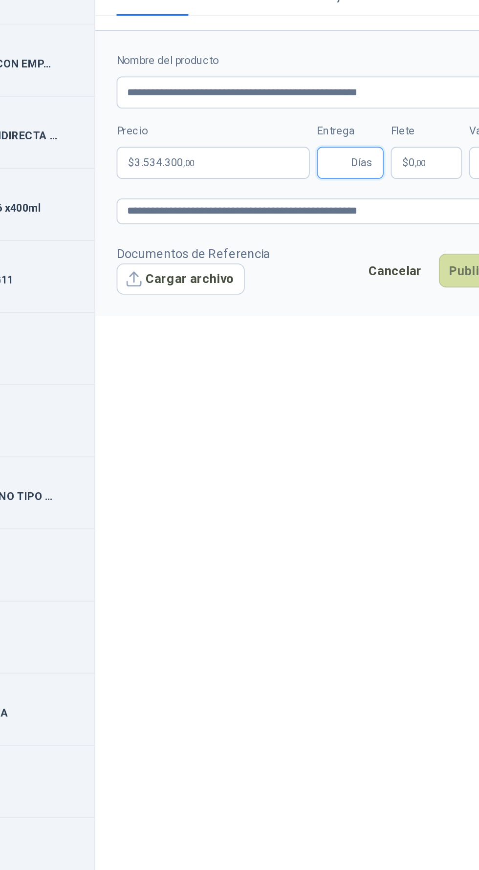
click at [339, 332] on input "Entrega" at bounding box center [336, 340] width 11 height 17
type input "*"
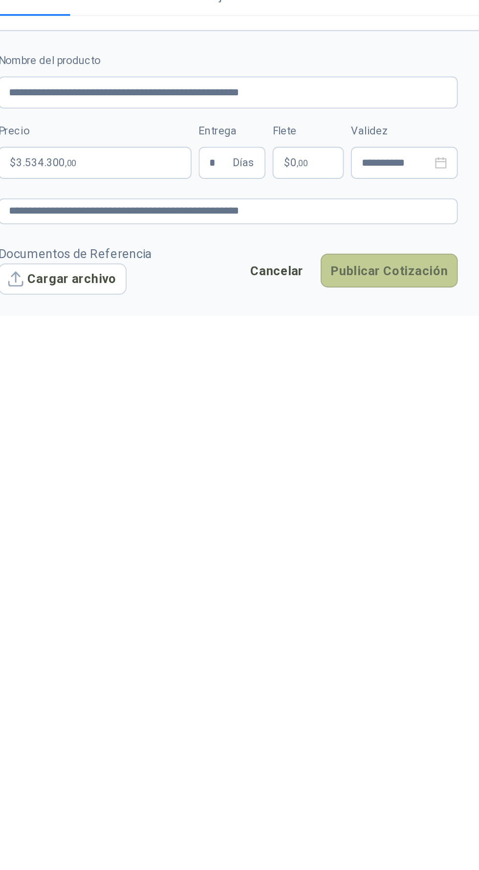
click at [449, 390] on button "Publicar Cotización" at bounding box center [429, 399] width 75 height 19
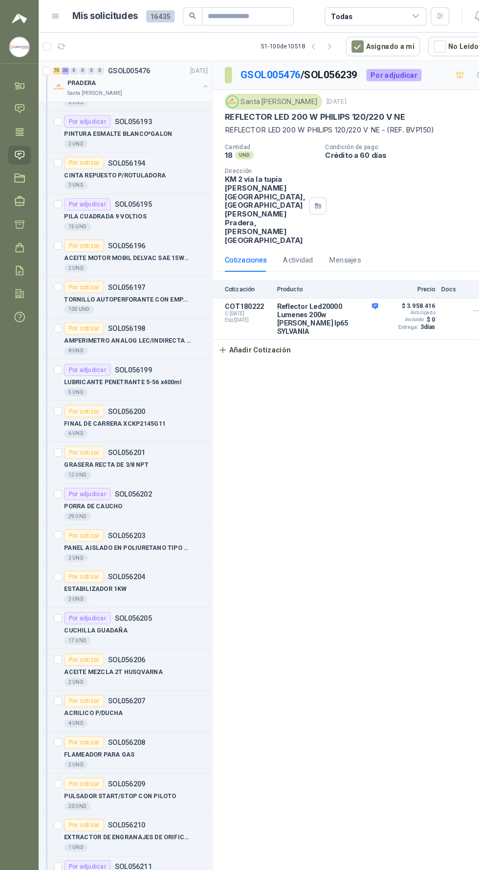
click at [149, 78] on div "PRADERA" at bounding box center [128, 80] width 127 height 12
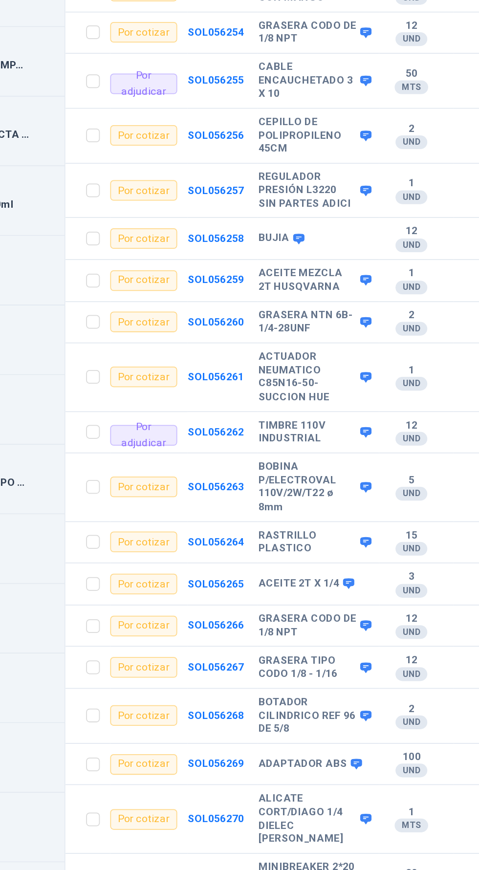
scroll to position [1741, 0]
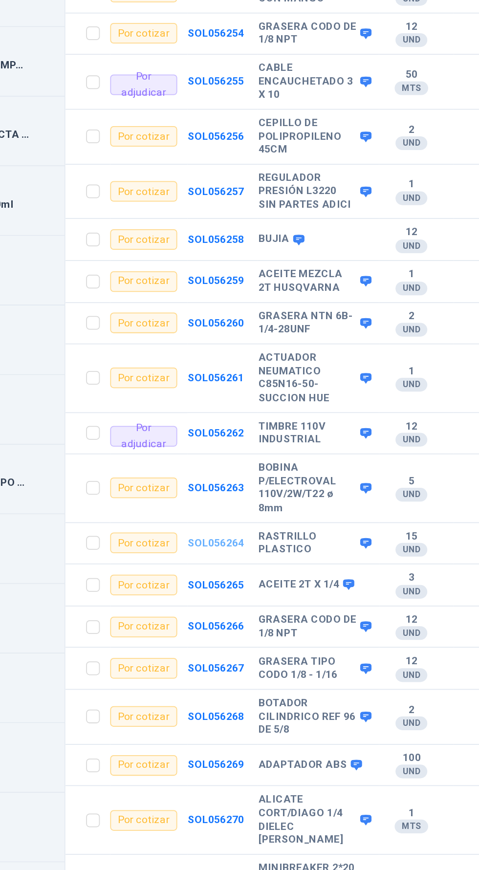
click at [287, 514] on b "SOL056264" at bounding box center [289, 517] width 32 height 7
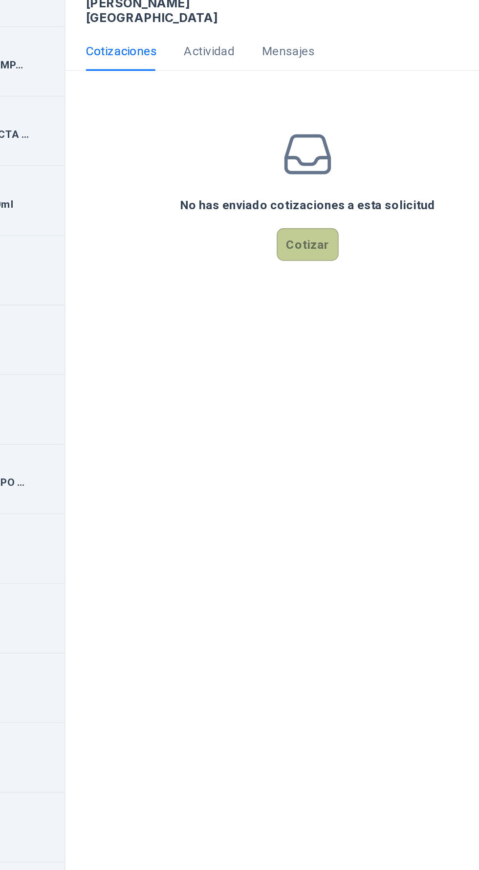
click at [349, 339] on button "Cotizar" at bounding box center [340, 348] width 35 height 19
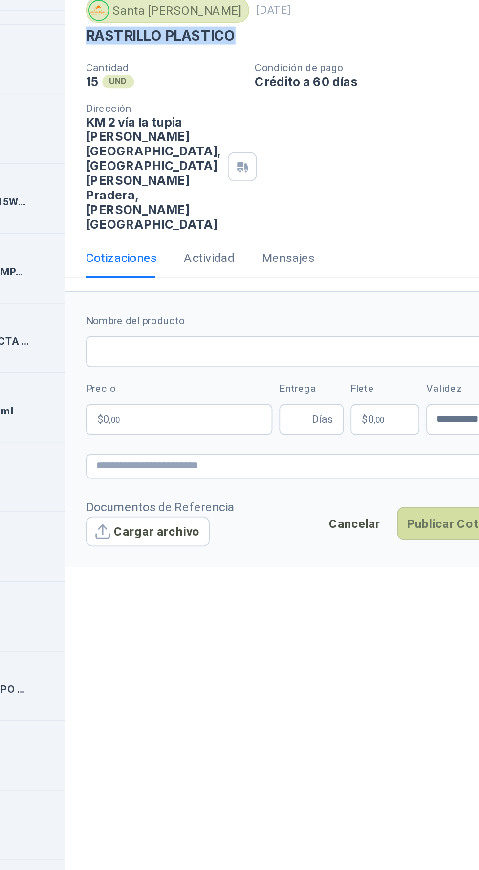
copy p "RASTRILLO PLASTICO"
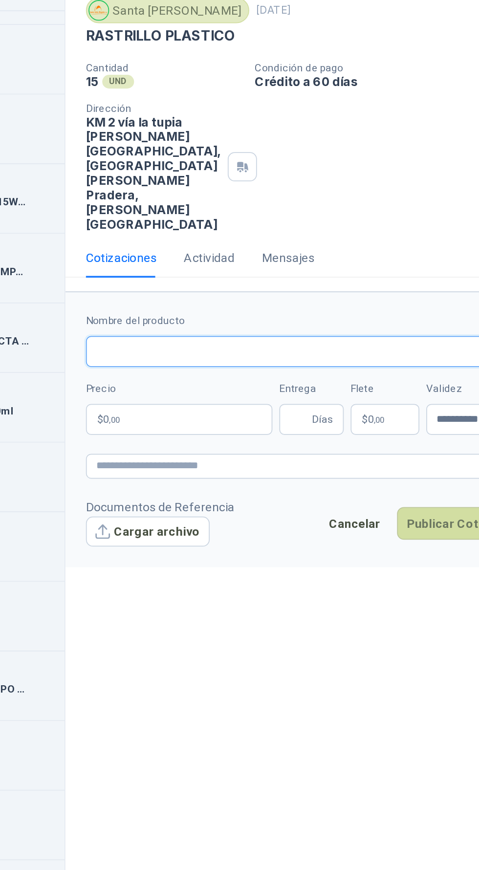
click at [330, 282] on input "Nombre del producto" at bounding box center [341, 291] width 252 height 18
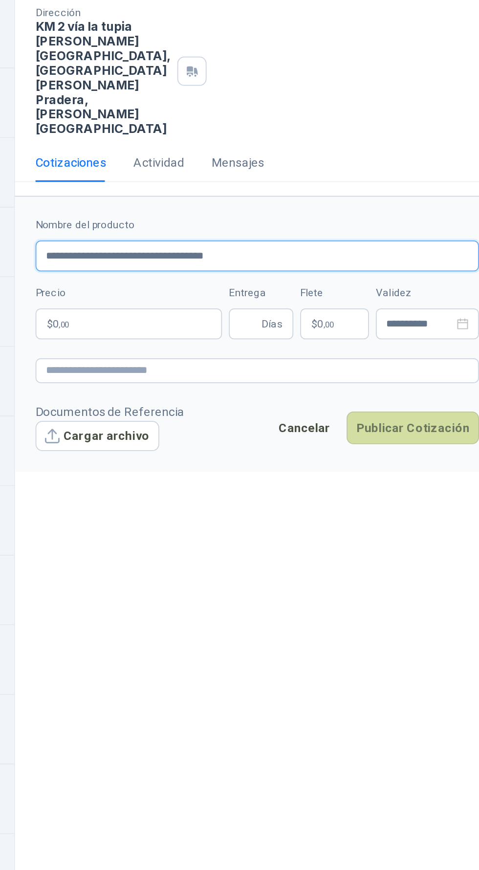
click at [415, 282] on input "**********" at bounding box center [341, 291] width 252 height 18
type input "**********"
click at [351, 282] on input "**********" at bounding box center [341, 291] width 252 height 18
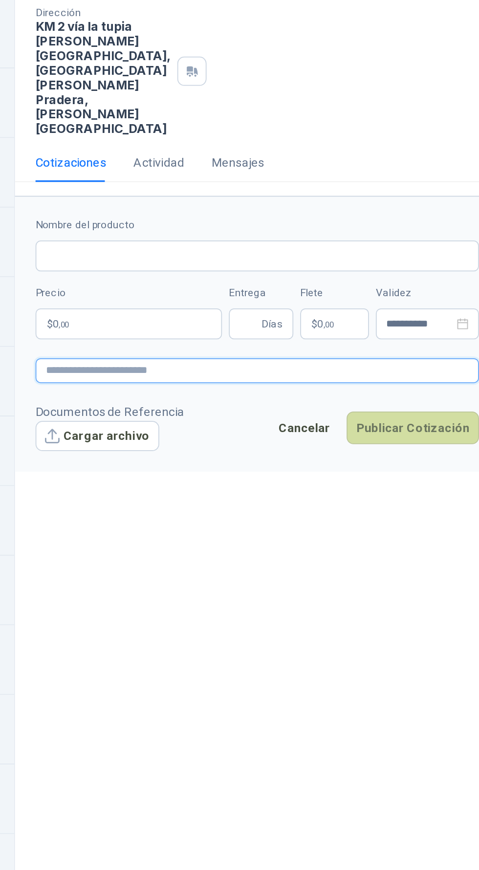
click at [244, 349] on textarea at bounding box center [341, 356] width 252 height 14
type textarea "**********"
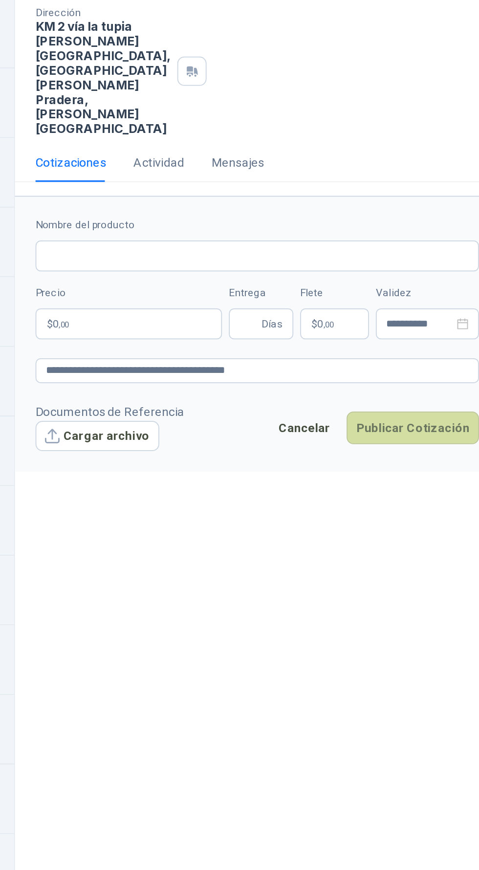
click at [236, 321] on p "$ 0 ,00" at bounding box center [268, 330] width 106 height 18
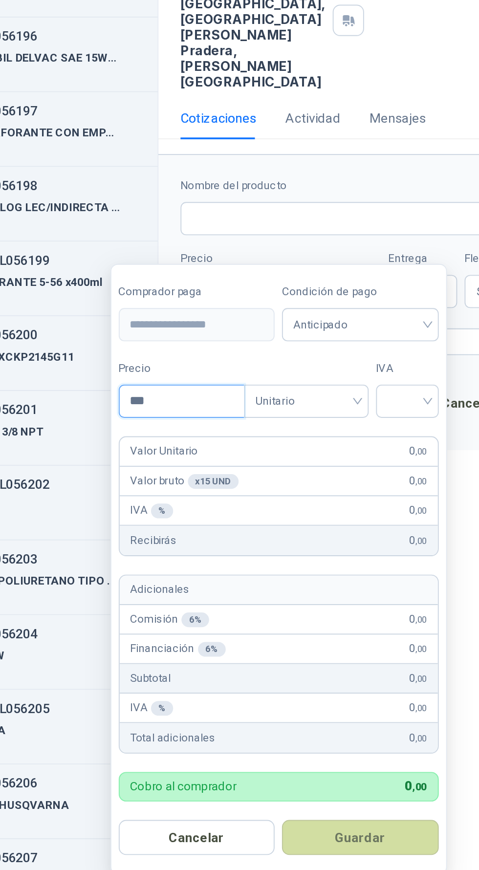
click at [214, 391] on input "***" at bounding box center [216, 388] width 66 height 17
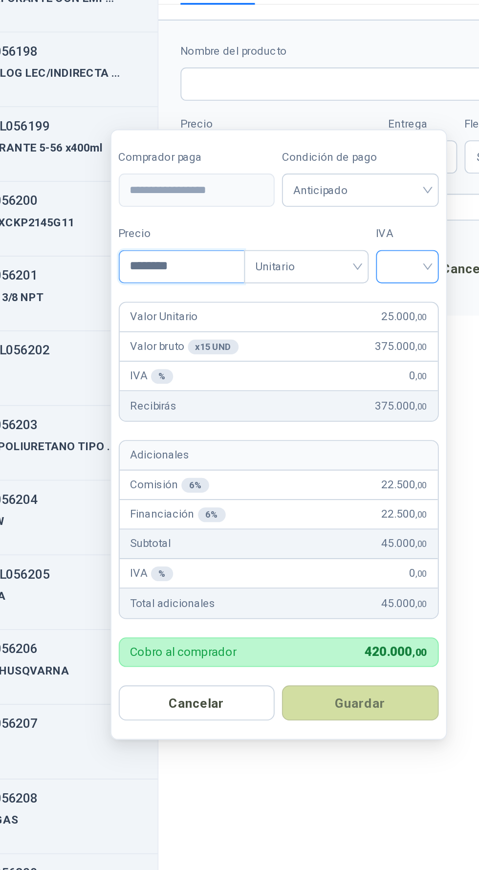
type input "********"
click at [345, 386] on input "search" at bounding box center [335, 387] width 22 height 15
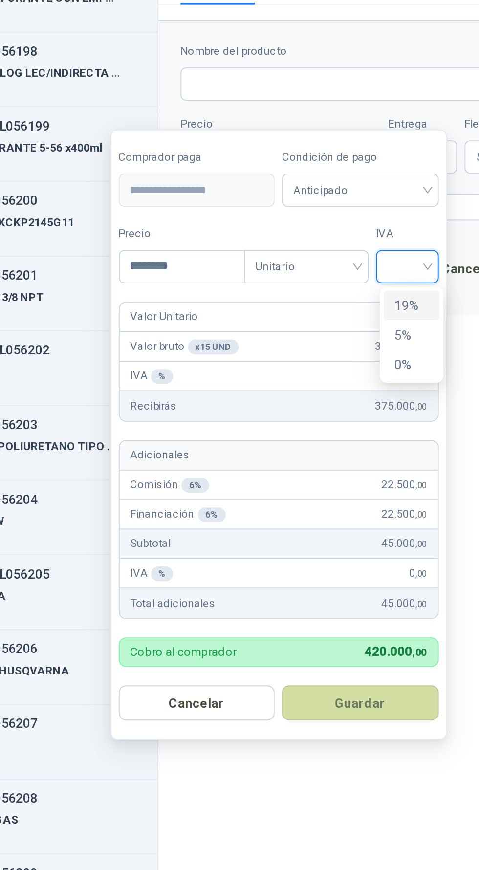
click at [344, 412] on div "19%" at bounding box center [337, 408] width 18 height 11
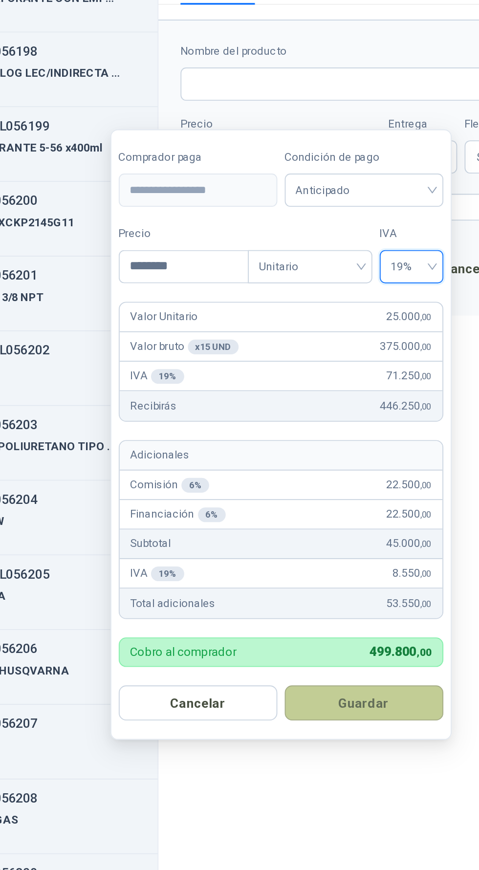
click at [333, 620] on button "Guardar" at bounding box center [312, 619] width 84 height 19
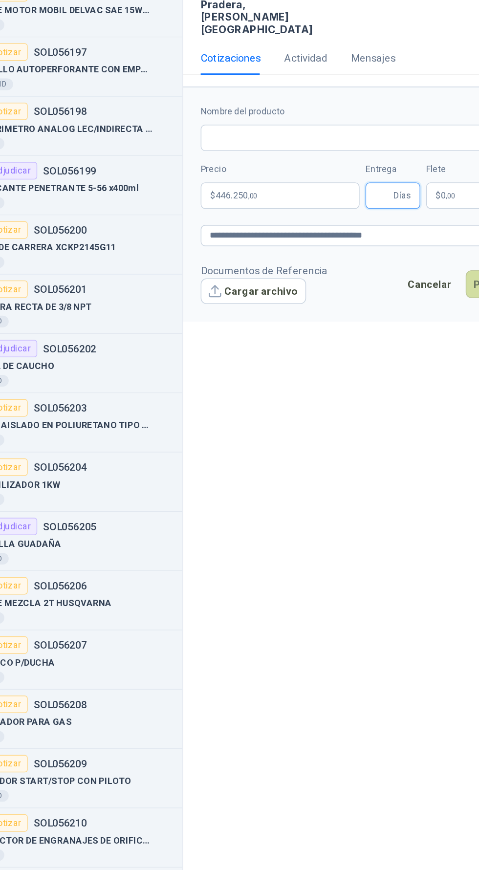
click at [336, 322] on input "Entrega" at bounding box center [336, 330] width 11 height 17
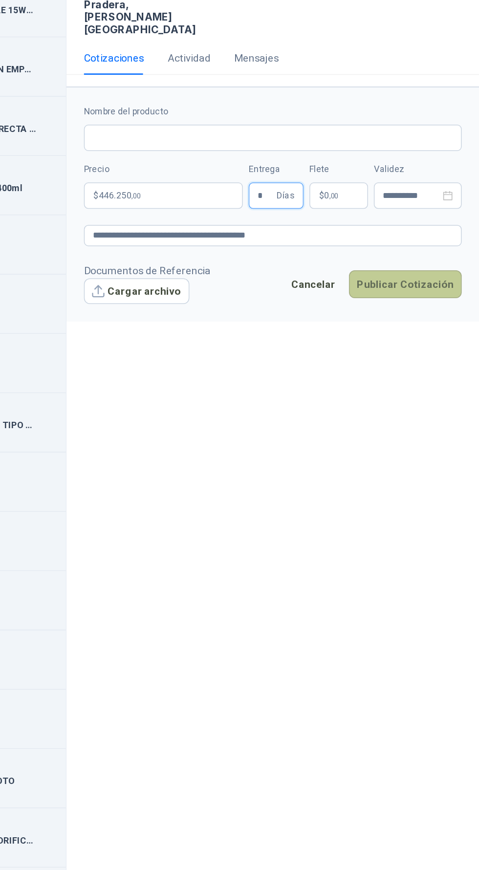
type input "*"
click at [447, 380] on button "Publicar Cotización" at bounding box center [429, 389] width 75 height 19
click at [393, 282] on input "Nombre del producto" at bounding box center [341, 291] width 252 height 18
paste input "**********"
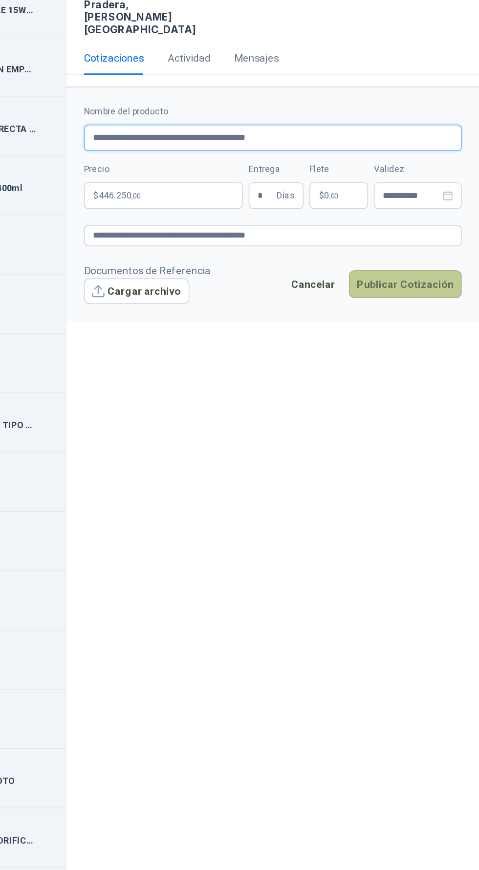
type input "**********"
click at [442, 380] on button "Publicar Cotización" at bounding box center [429, 389] width 75 height 19
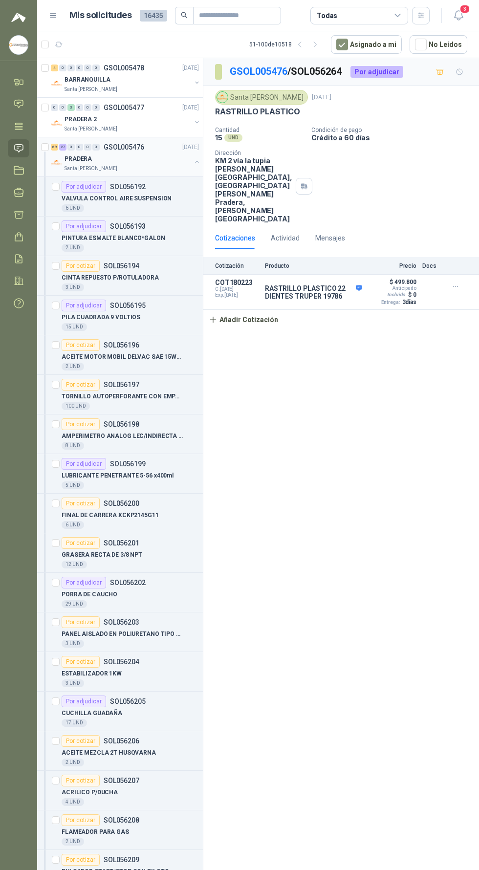
click at [158, 161] on div "PRADERA" at bounding box center [128, 159] width 127 height 12
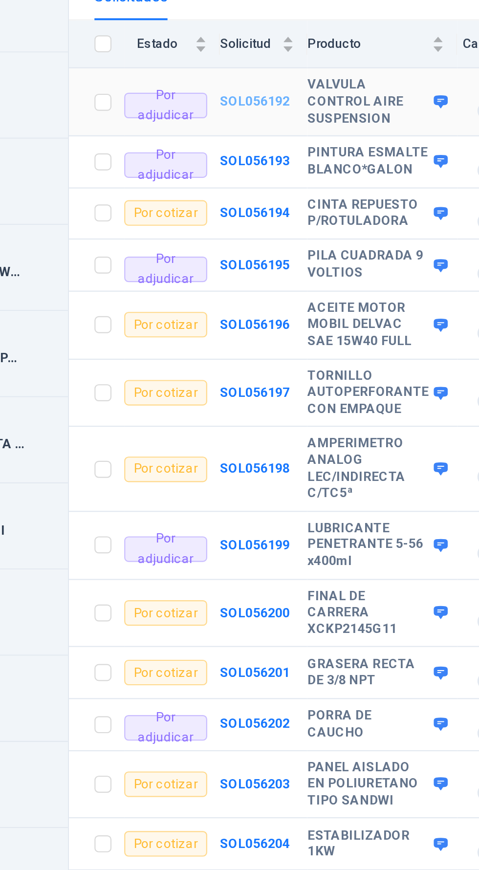
click at [289, 235] on b "SOL056192" at bounding box center [289, 238] width 32 height 7
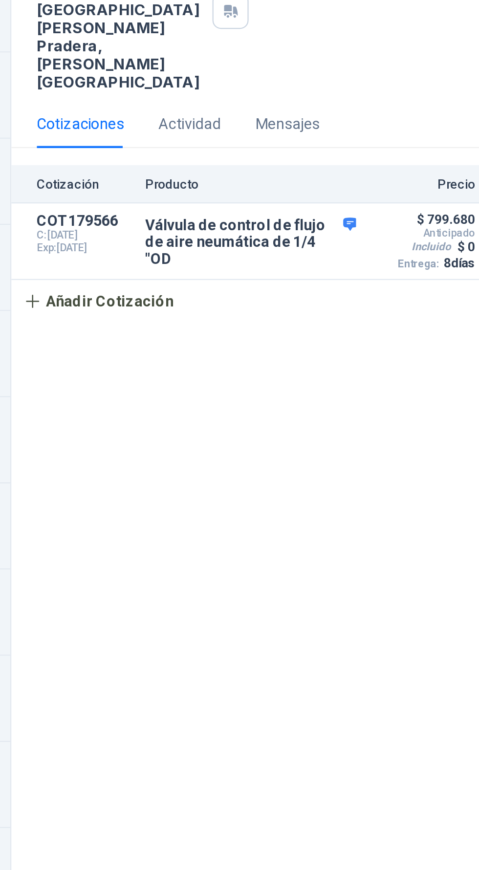
click at [299, 291] on p "Válvula de control de flujo de aire neumática de 1/4 "OD" at bounding box center [313, 302] width 97 height 23
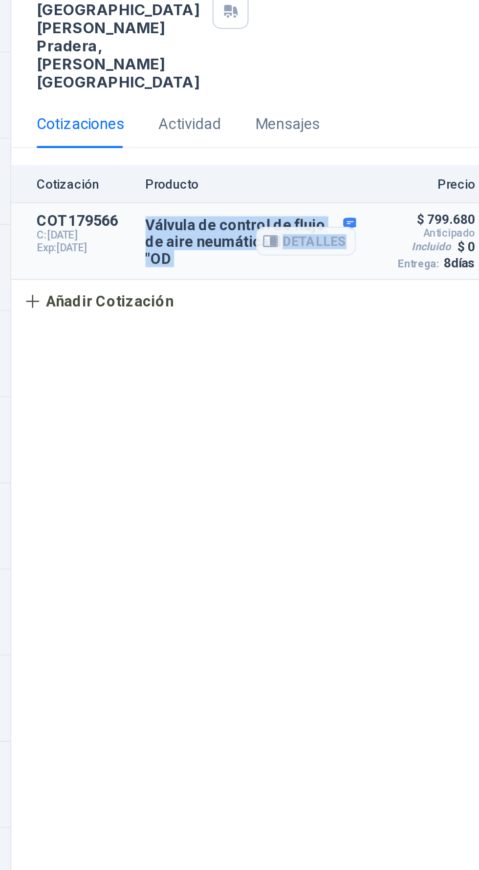
copy div "Válvula de control de flujo de aire neumática de 1/4 "OD Detalles"
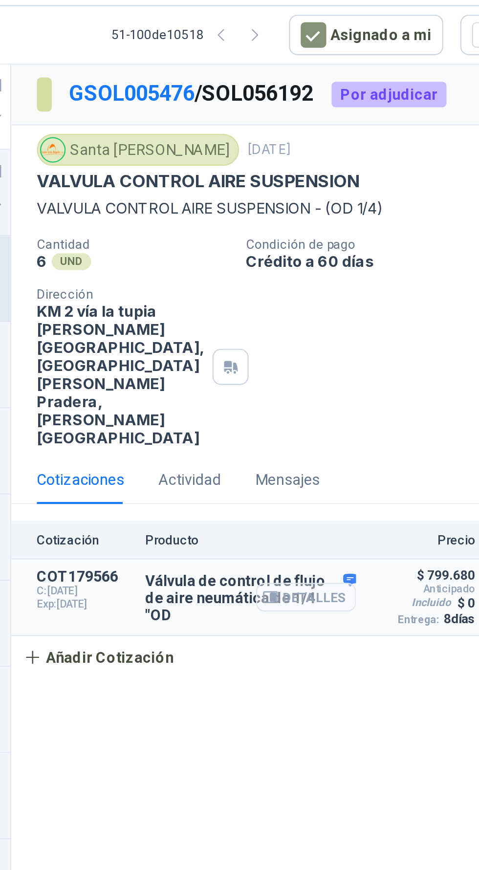
click at [334, 296] on button "Detalles" at bounding box center [339, 302] width 46 height 13
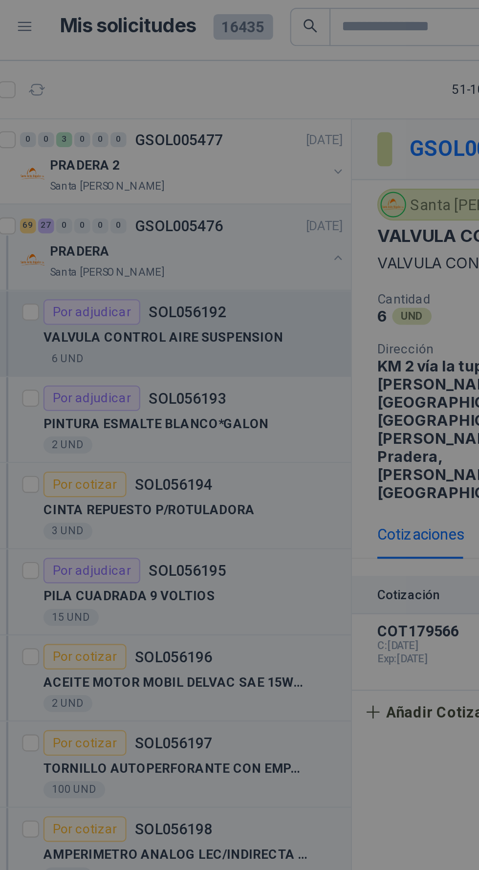
click at [175, 251] on div at bounding box center [239, 435] width 479 height 870
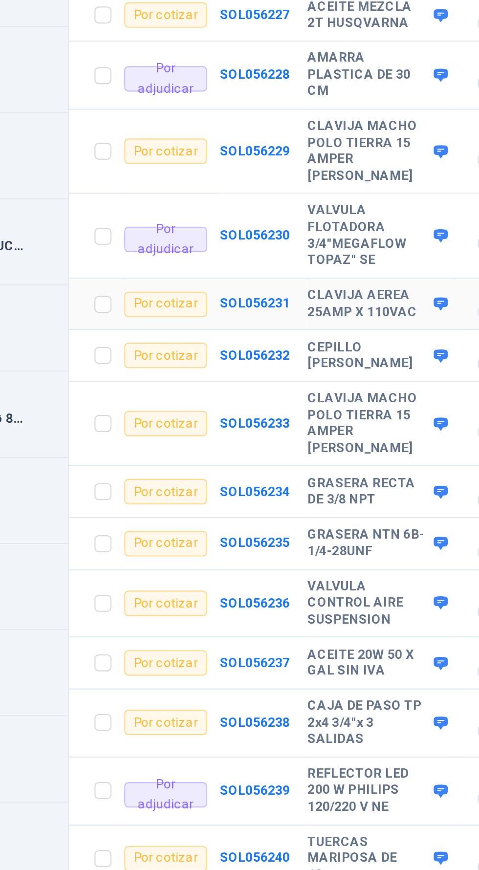
scroll to position [1001, 0]
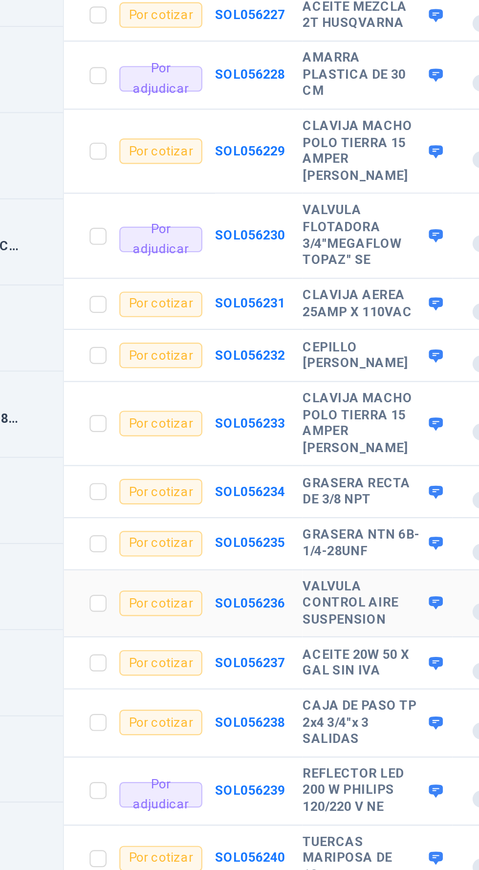
click at [288, 466] on b "SOL056236" at bounding box center [289, 469] width 32 height 7
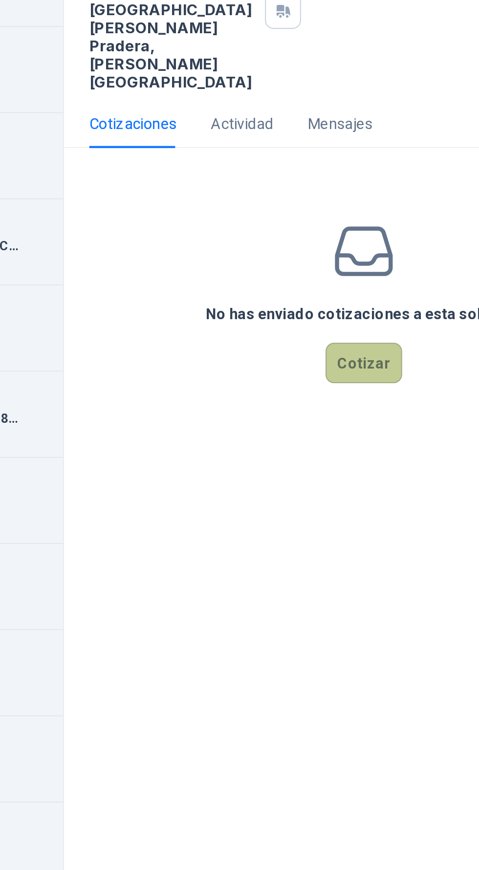
click at [339, 349] on button "Cotizar" at bounding box center [340, 358] width 35 height 19
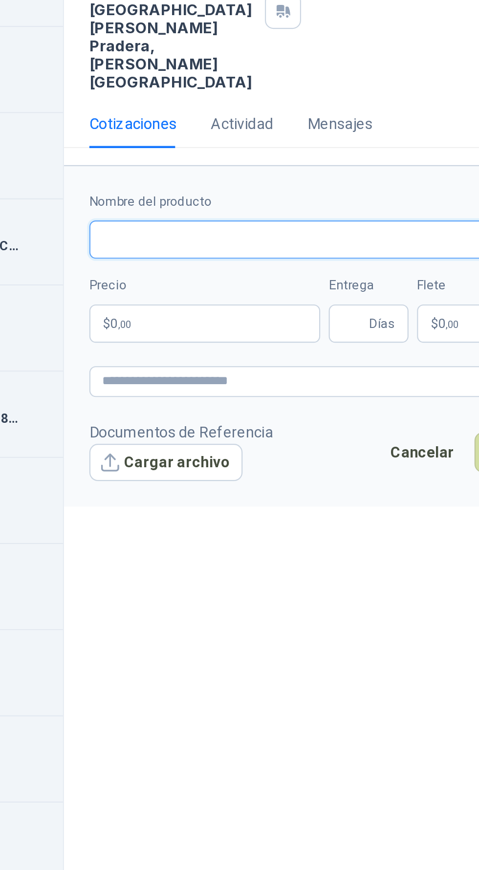
click at [233, 293] on input "Nombre del producto" at bounding box center [341, 302] width 252 height 18
paste input "**********"
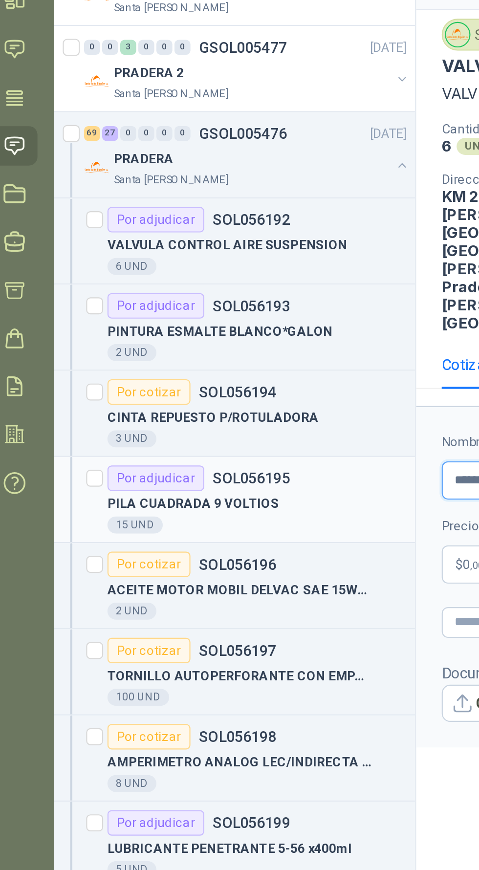
scroll to position [0, 0]
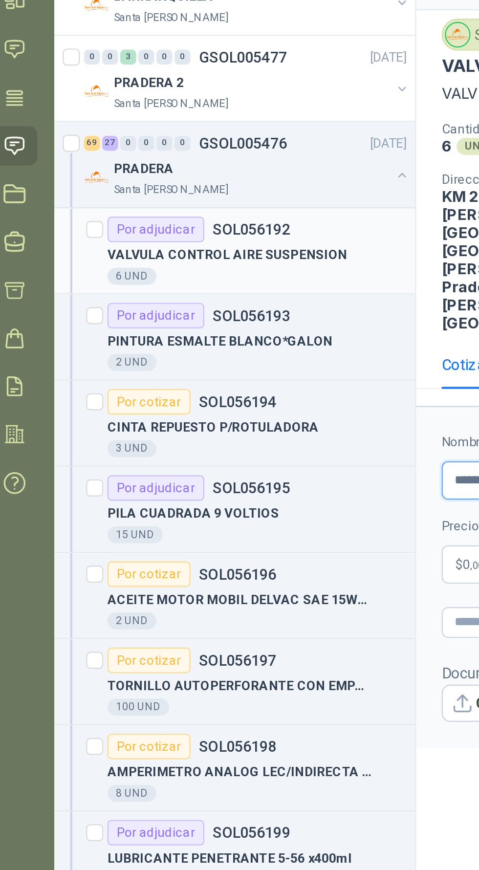
type input "**********"
click at [135, 201] on p "VALVULA CONTROL AIRE SUSPENSION" at bounding box center [117, 198] width 110 height 9
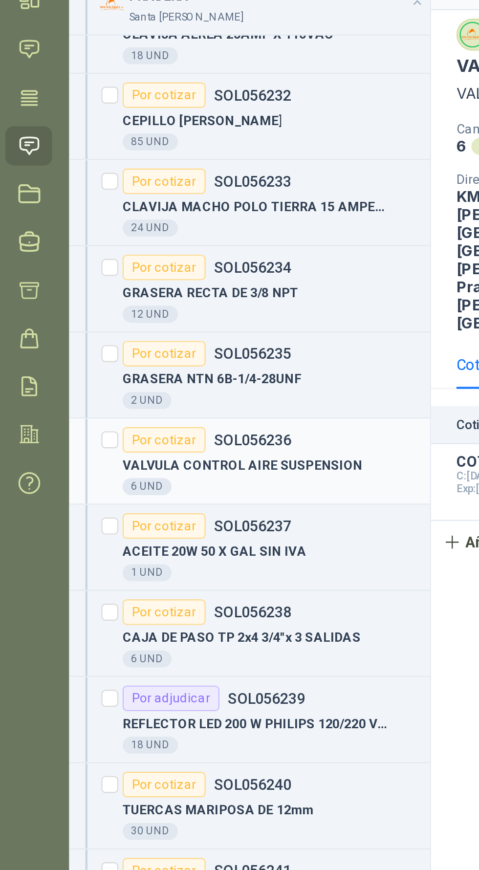
scroll to position [1643, 0]
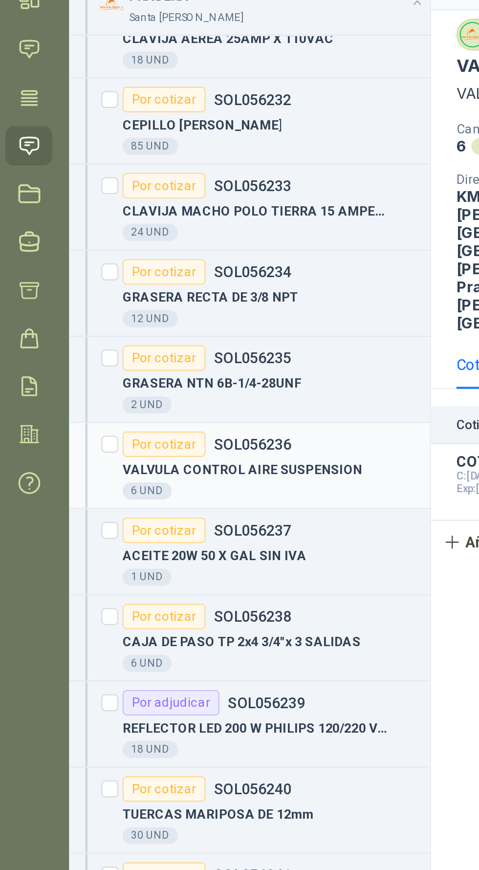
click at [110, 293] on p "VALVULA CONTROL AIRE SUSPENSION" at bounding box center [117, 297] width 110 height 9
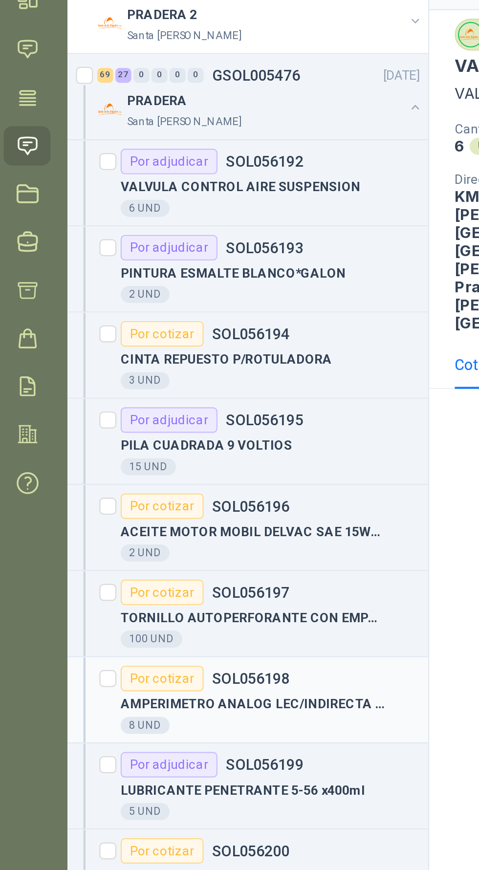
scroll to position [0, 0]
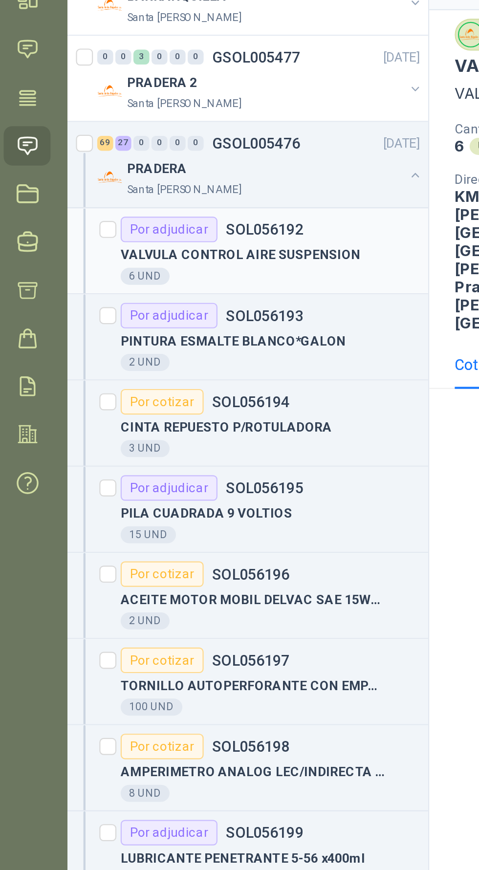
click at [94, 161] on div "PRADERA" at bounding box center [128, 159] width 127 height 12
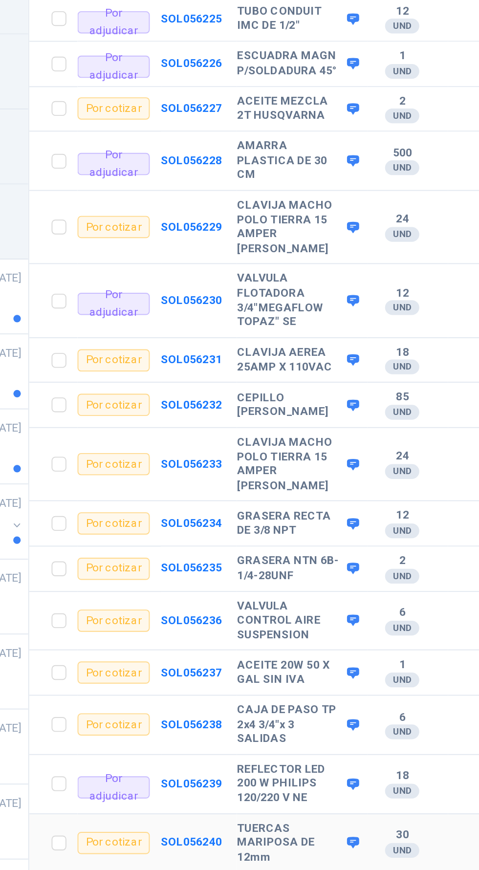
scroll to position [732, 0]
click at [289, 566] on b "SOL056230" at bounding box center [289, 569] width 32 height 7
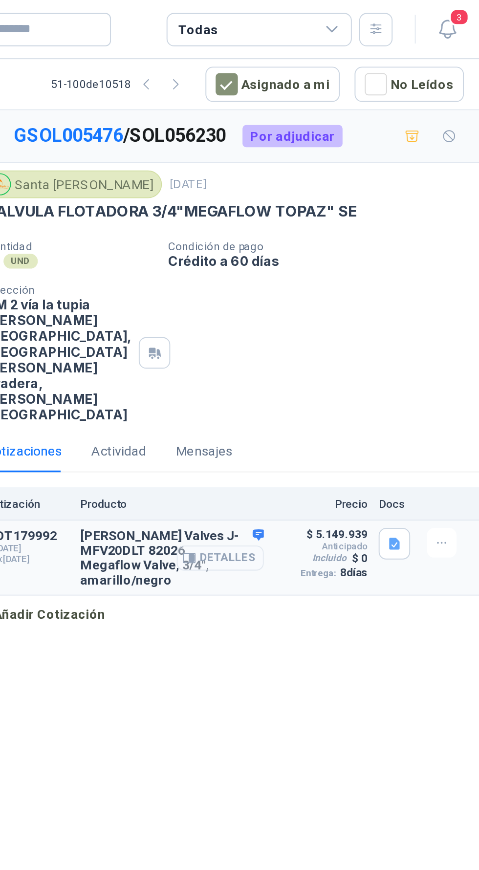
click at [349, 288] on button "Detalles" at bounding box center [339, 294] width 46 height 13
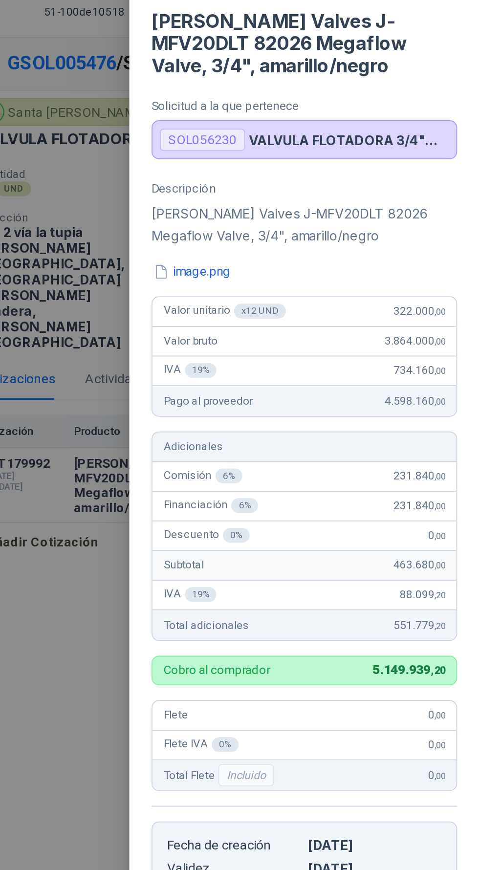
click at [265, 143] on div at bounding box center [239, 435] width 479 height 870
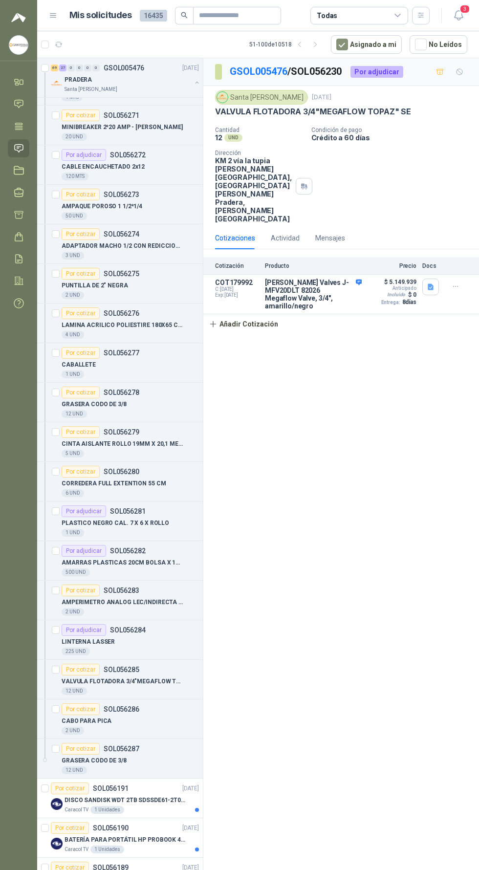
scroll to position [3207, 0]
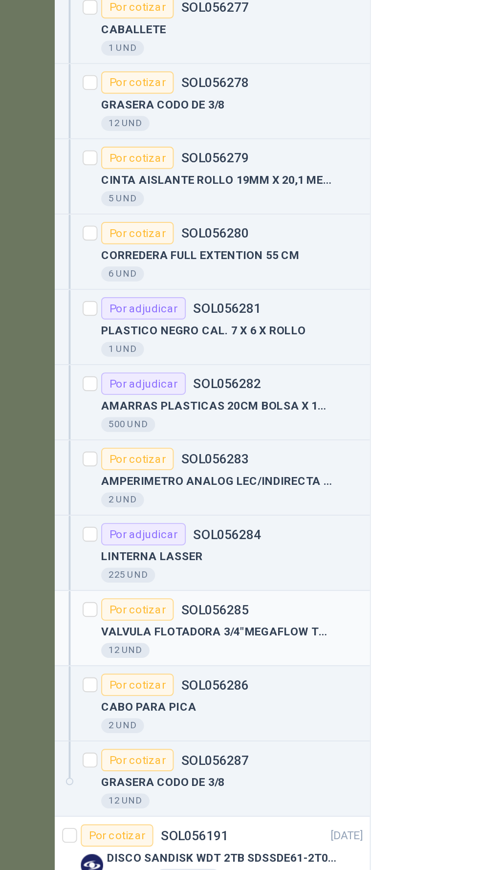
click at [126, 668] on p "VALVULA FLOTADORA 3/4"MEGAFLOW TOPAZ" SE" at bounding box center [123, 672] width 122 height 9
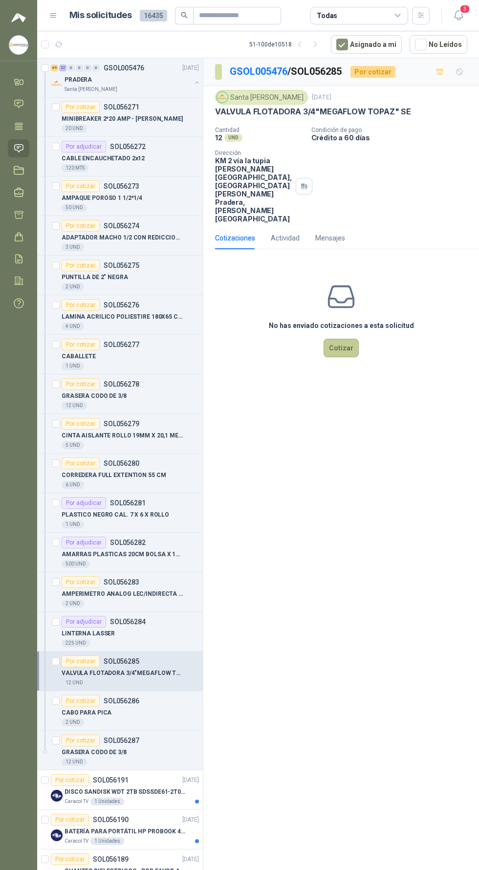
click at [341, 339] on button "Cotizar" at bounding box center [340, 348] width 35 height 19
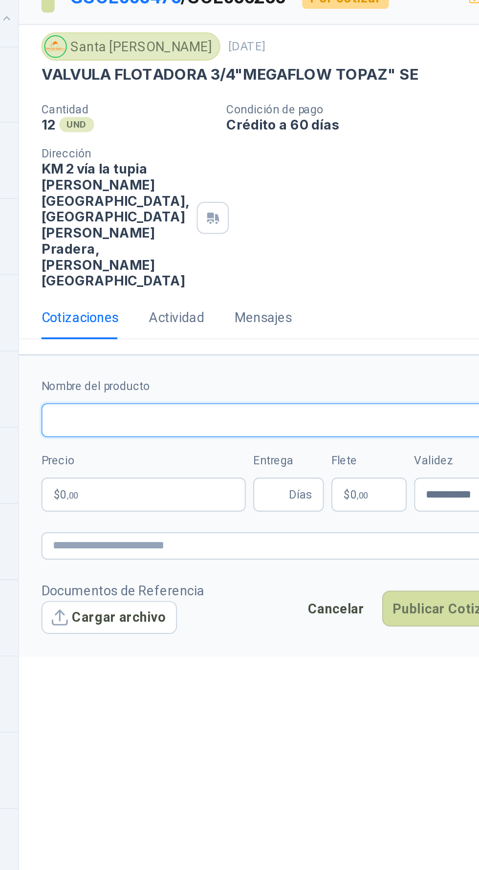
click at [353, 282] on input "Nombre del producto" at bounding box center [341, 291] width 252 height 18
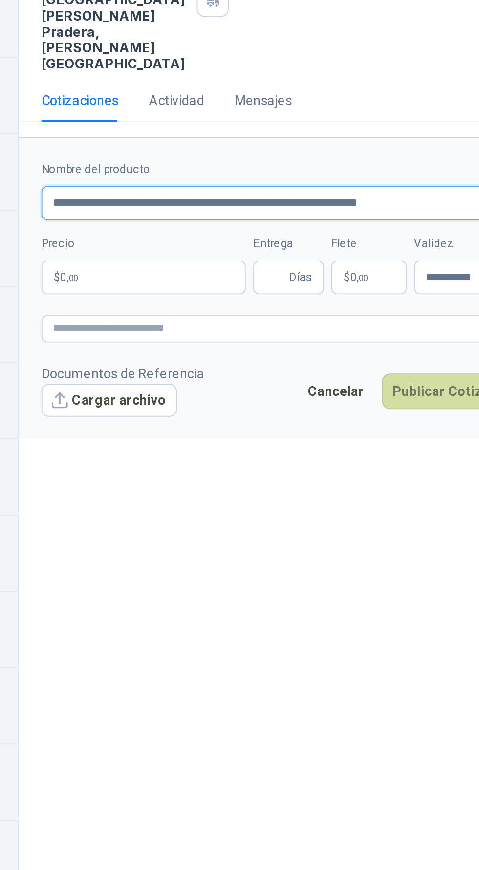
type input "**********"
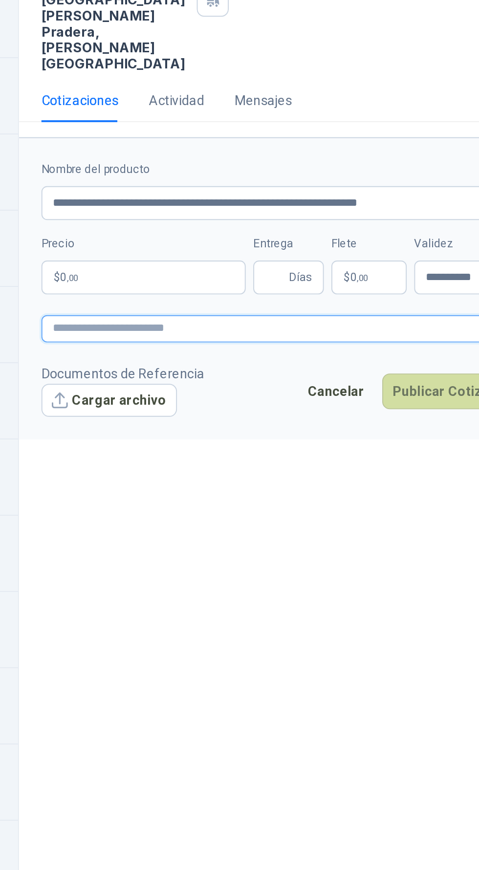
paste textarea "**********"
type textarea "**********"
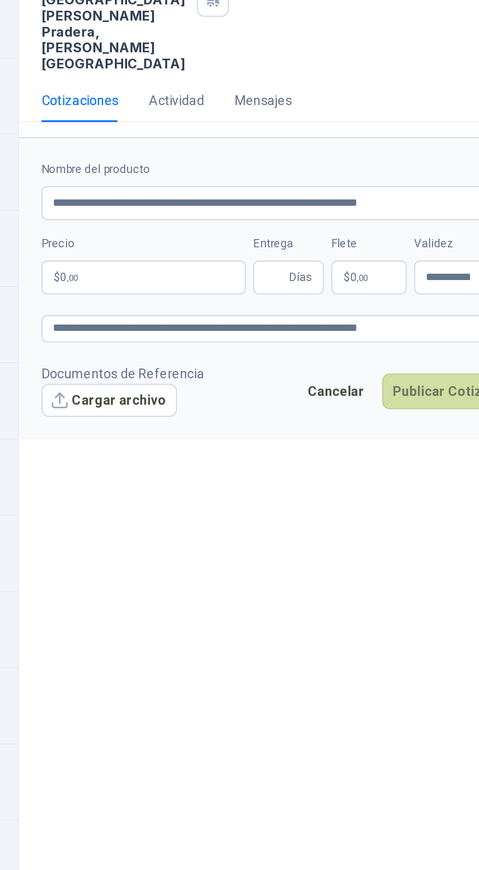
click at [278, 321] on p "$ 0 ,00" at bounding box center [268, 330] width 106 height 18
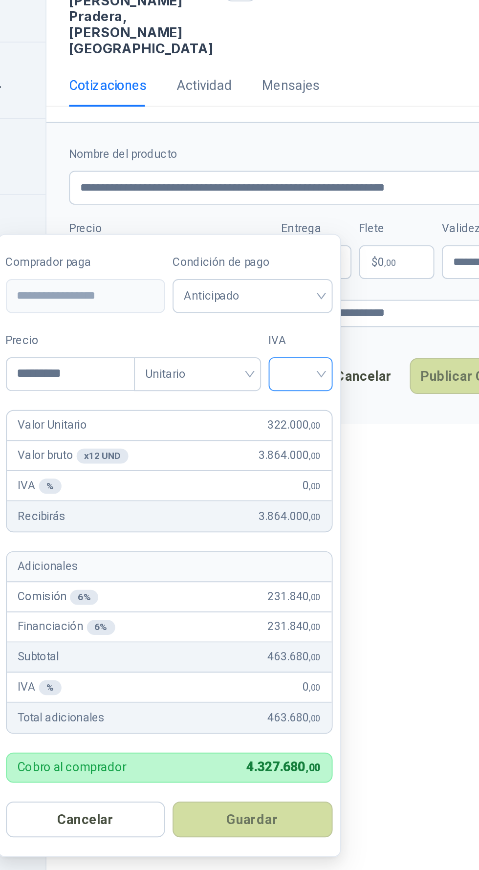
type input "*********"
click at [338, 384] on input "search" at bounding box center [335, 387] width 22 height 15
click at [343, 407] on div "19%" at bounding box center [337, 408] width 18 height 11
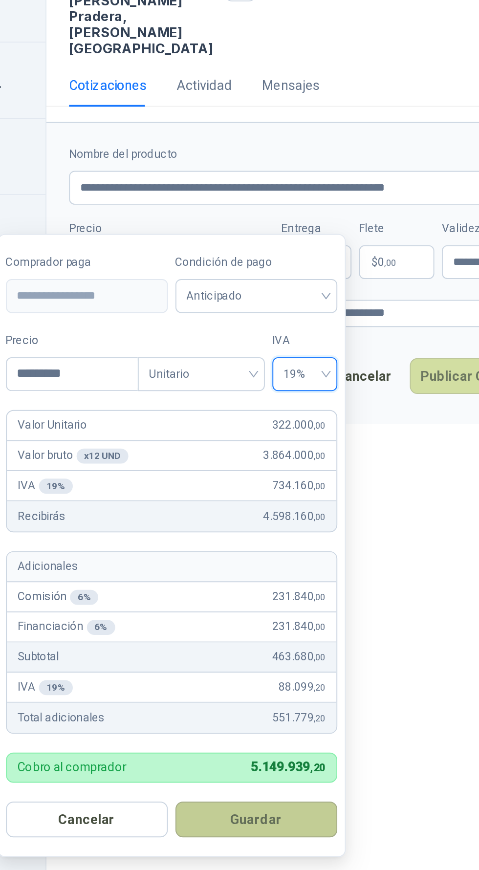
click at [331, 624] on button "Guardar" at bounding box center [312, 619] width 84 height 19
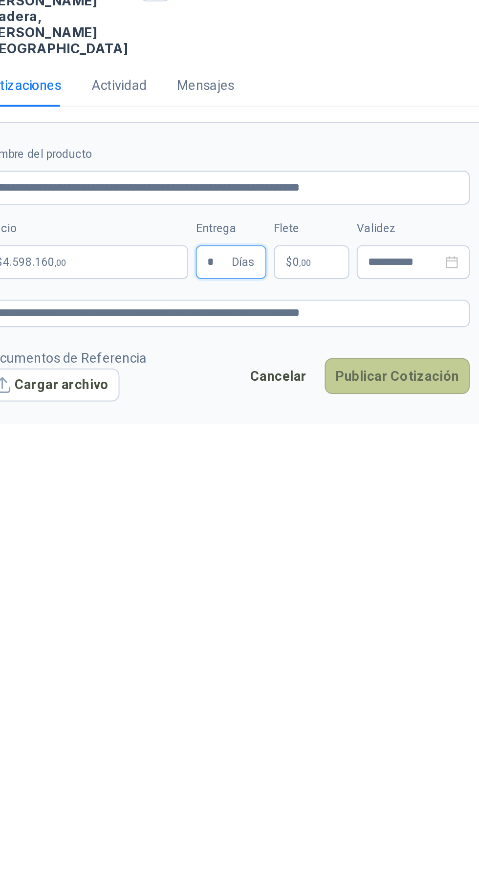
type input "*"
click at [414, 380] on button "Publicar Cotización" at bounding box center [429, 389] width 75 height 19
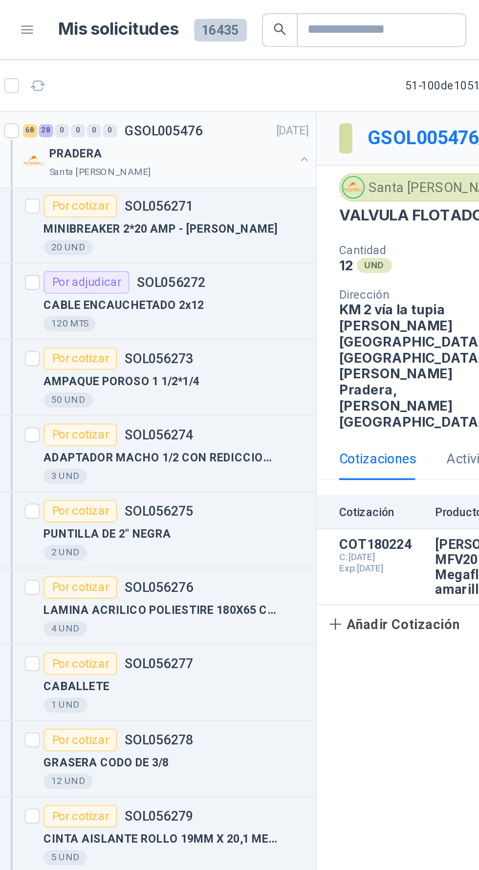
click at [90, 81] on p "PRADERA" at bounding box center [78, 79] width 27 height 9
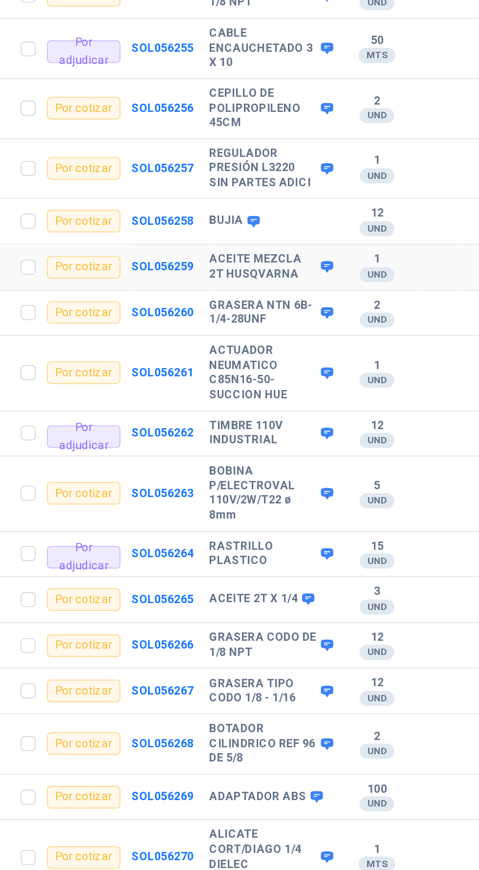
scroll to position [1552, 0]
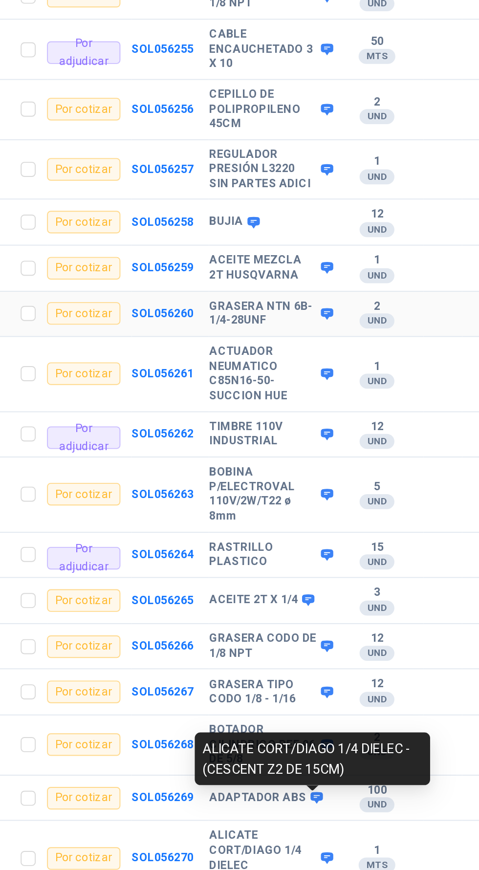
click at [370, 860] on icon at bounding box center [373, 863] width 7 height 7
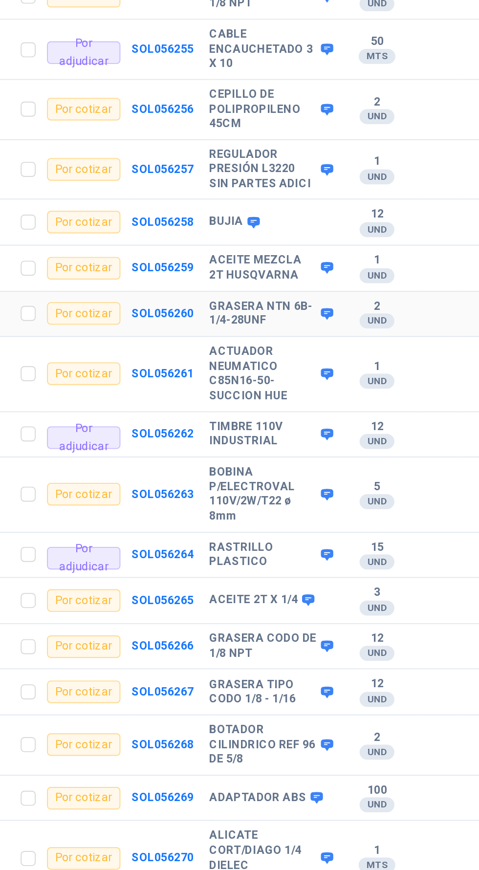
click at [371, 861] on icon at bounding box center [374, 864] width 6 height 6
click at [409, 770] on div "12 UND" at bounding box center [400, 778] width 37 height 16
click at [374, 844] on td "ALICATE CORT/DIAGO 1/4 DIELEC [PERSON_NAME]" at bounding box center [347, 863] width 69 height 39
click at [370, 860] on icon at bounding box center [373, 863] width 7 height 7
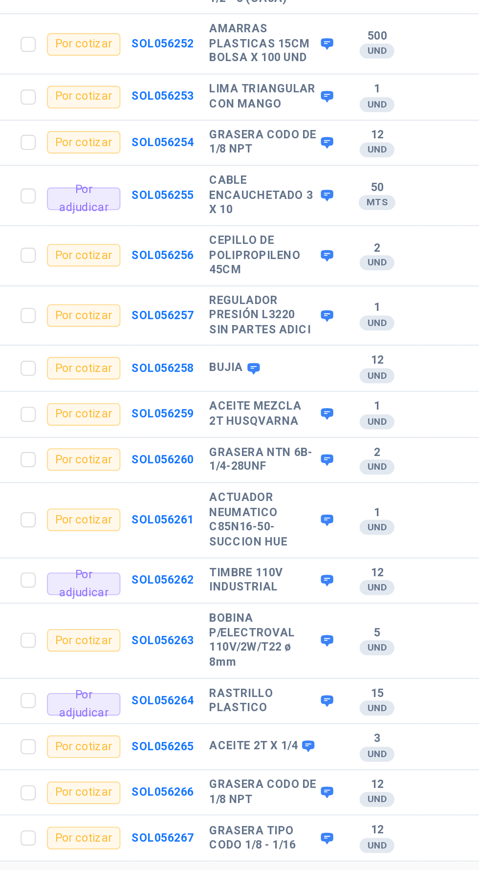
scroll to position [1476, 0]
